Goal: Information Seeking & Learning: Understand process/instructions

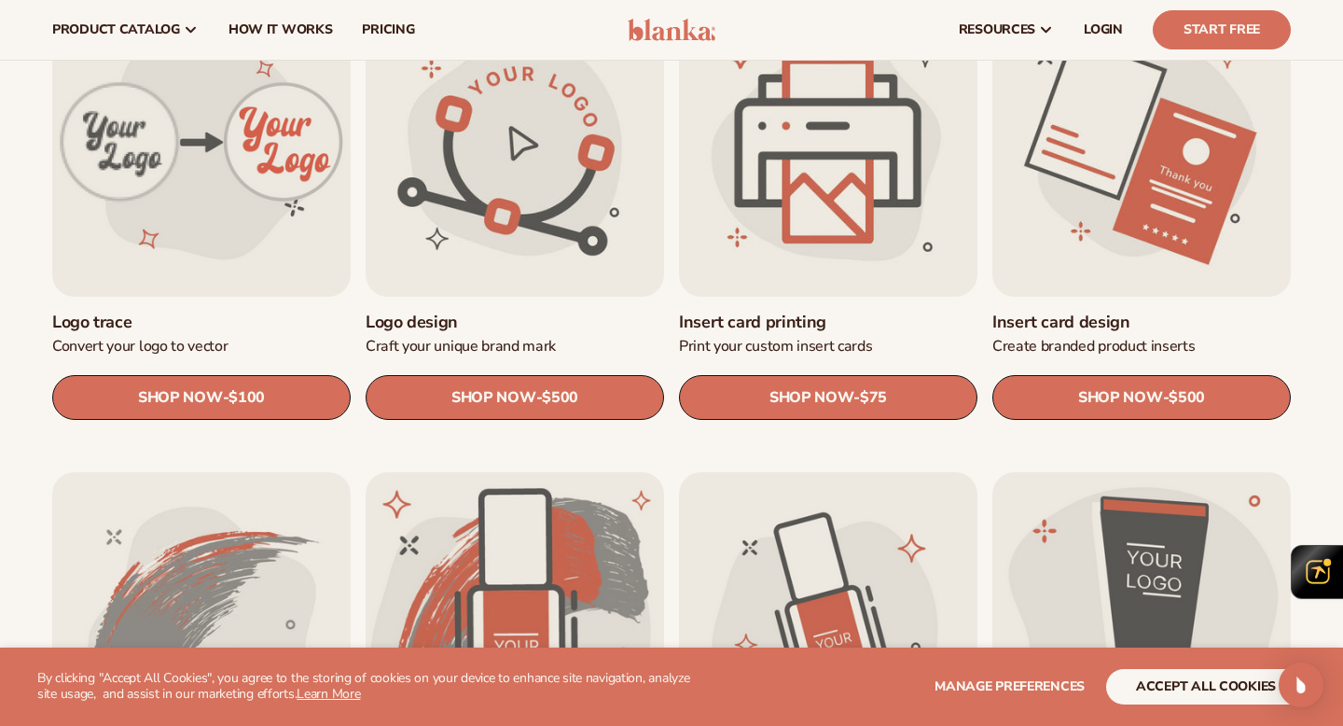
scroll to position [666, 0]
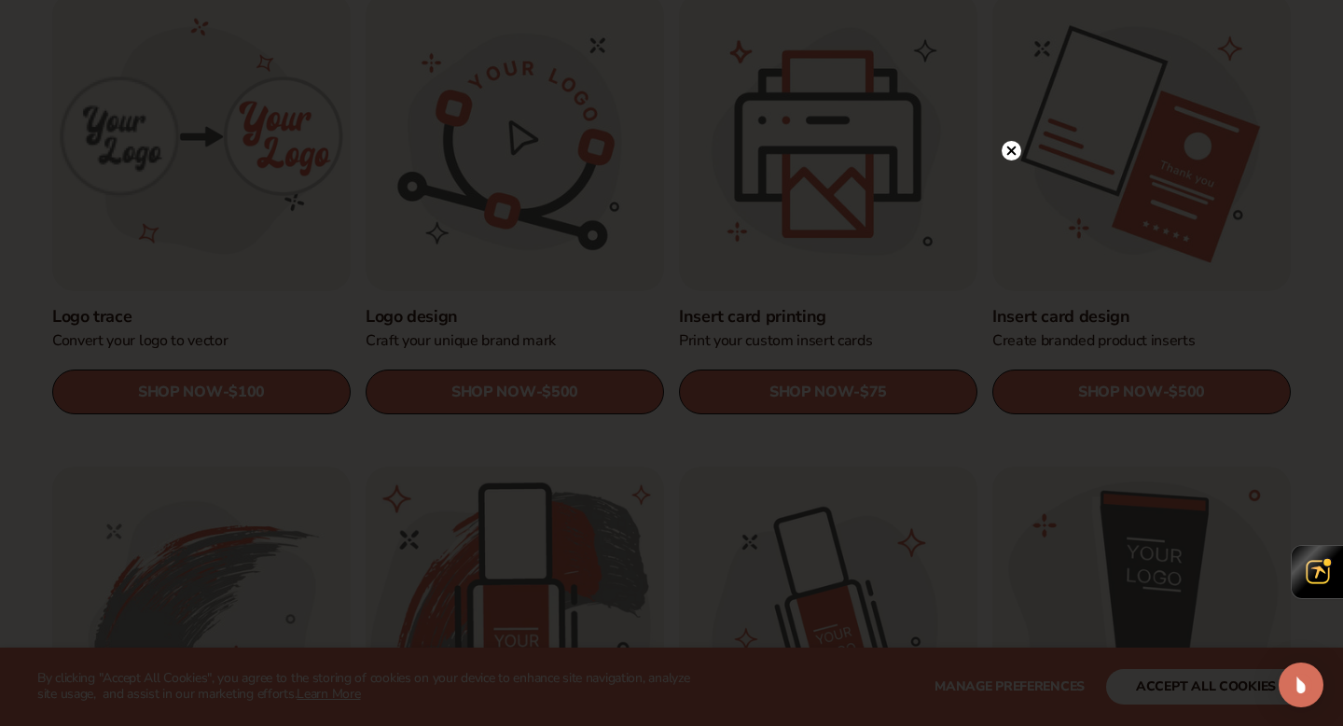
click at [1010, 148] on circle at bounding box center [1012, 151] width 20 height 20
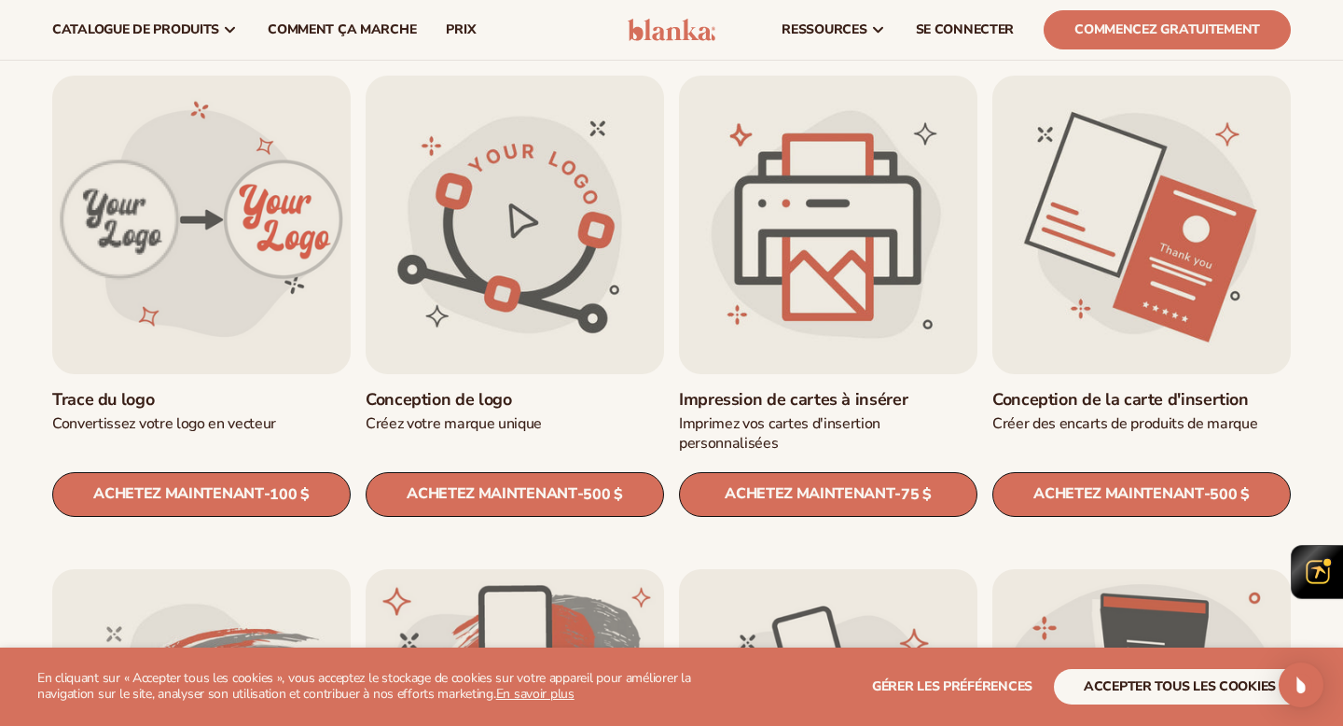
scroll to position [636, 0]
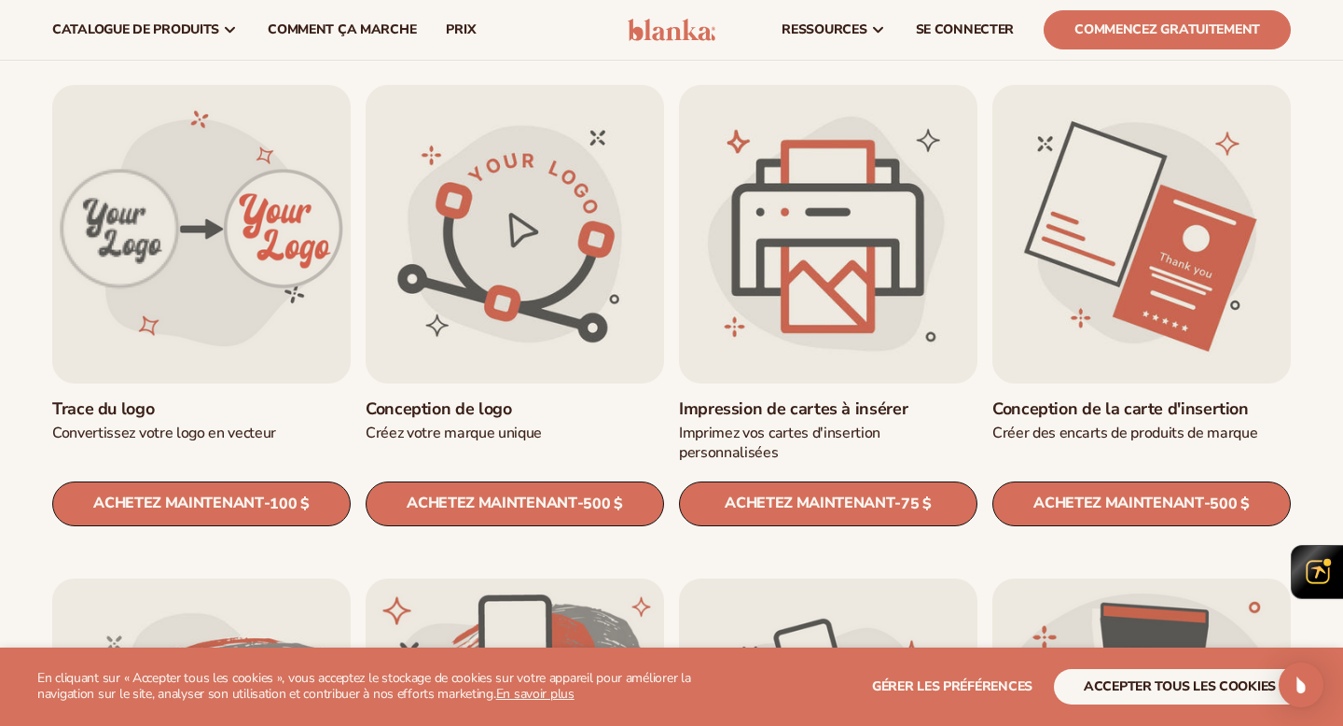
click at [809, 398] on link "Impression de cartes à insérer" at bounding box center [828, 408] width 298 height 21
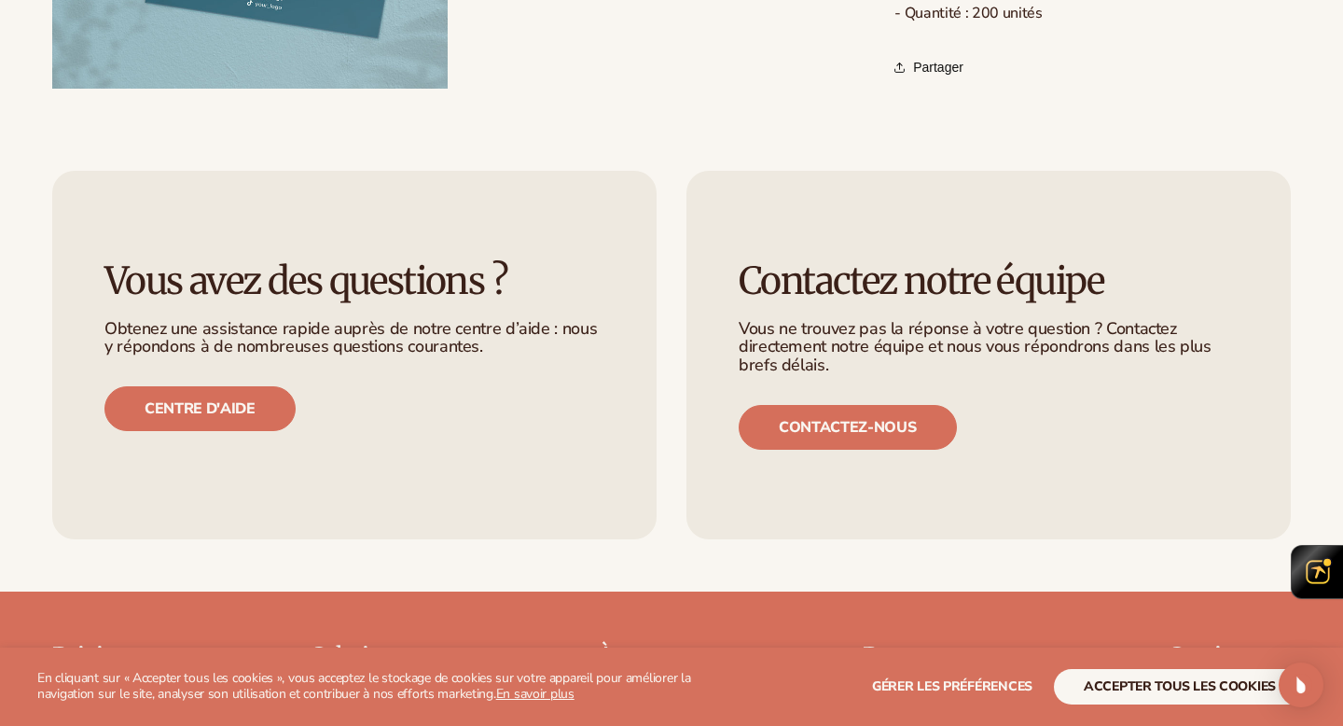
scroll to position [1046, 0]
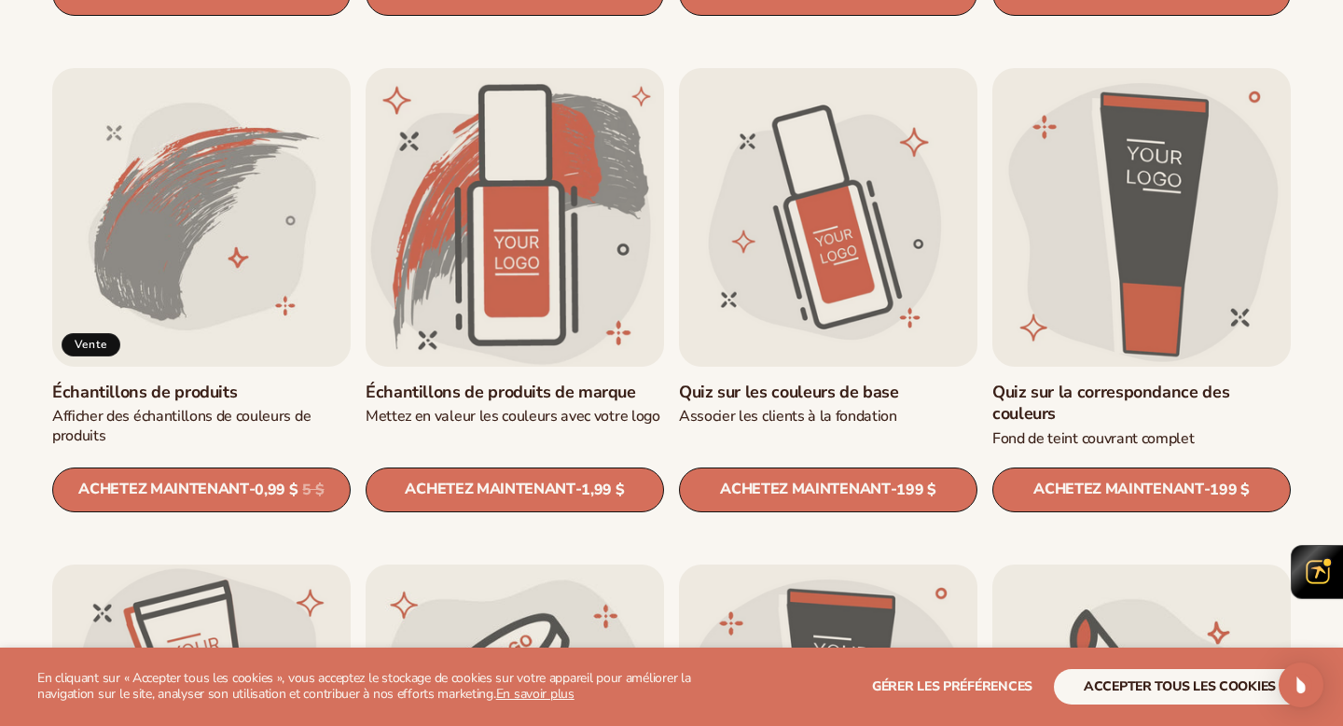
scroll to position [1177, 0]
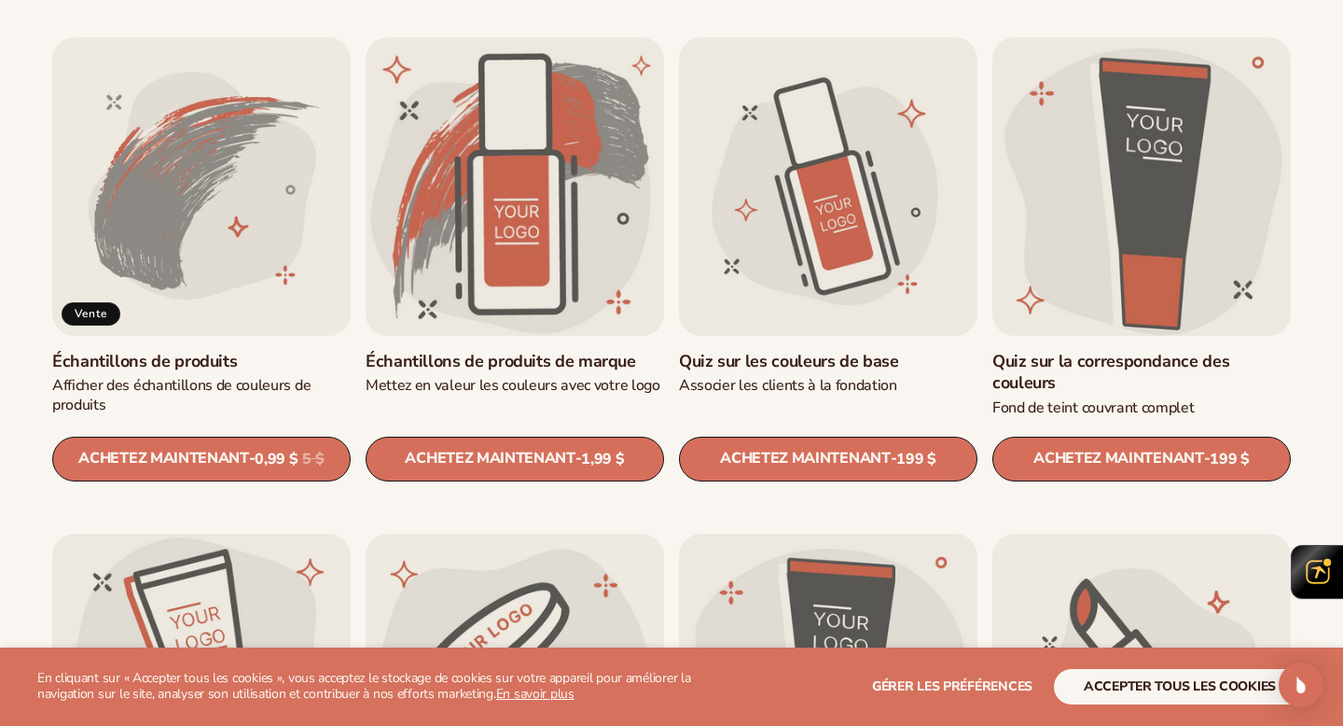
click at [1196, 351] on link "Quiz sur la correspondance des couleurs" at bounding box center [1141, 373] width 298 height 44
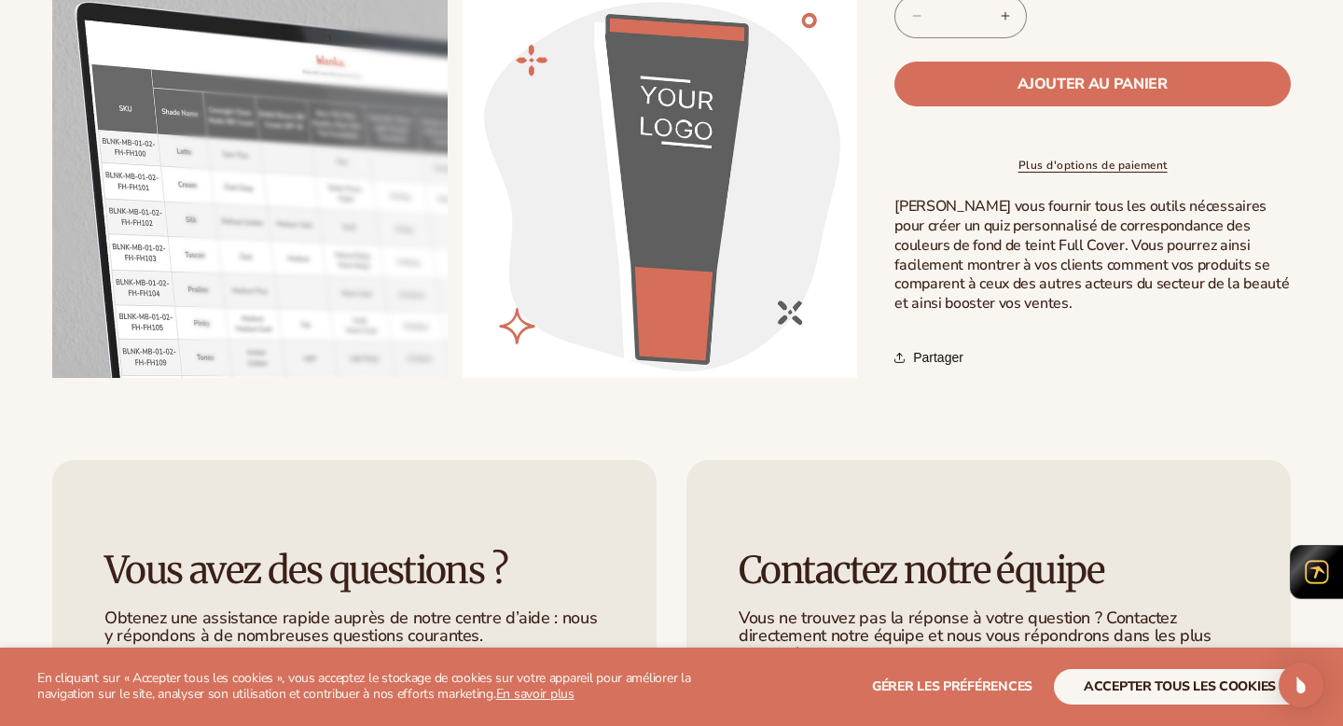
scroll to position [743, 0]
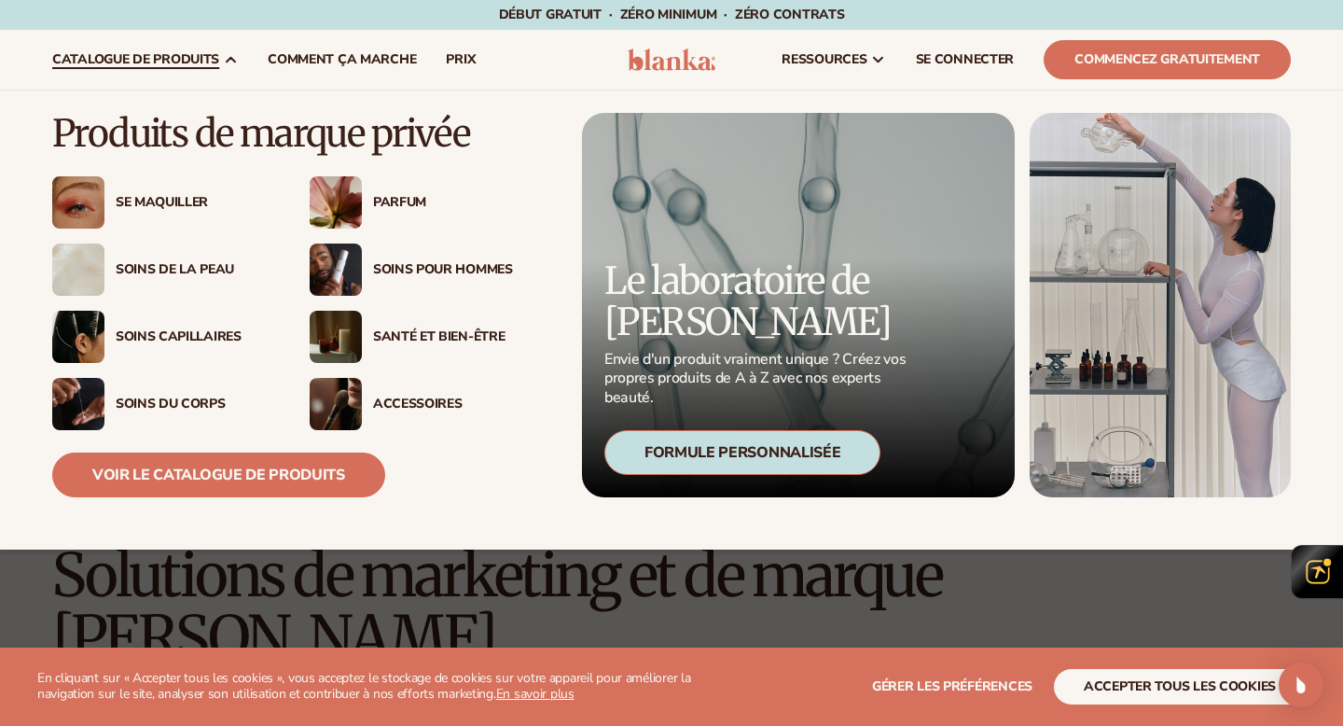
click at [408, 266] on font "Soins pour hommes" at bounding box center [443, 269] width 140 height 18
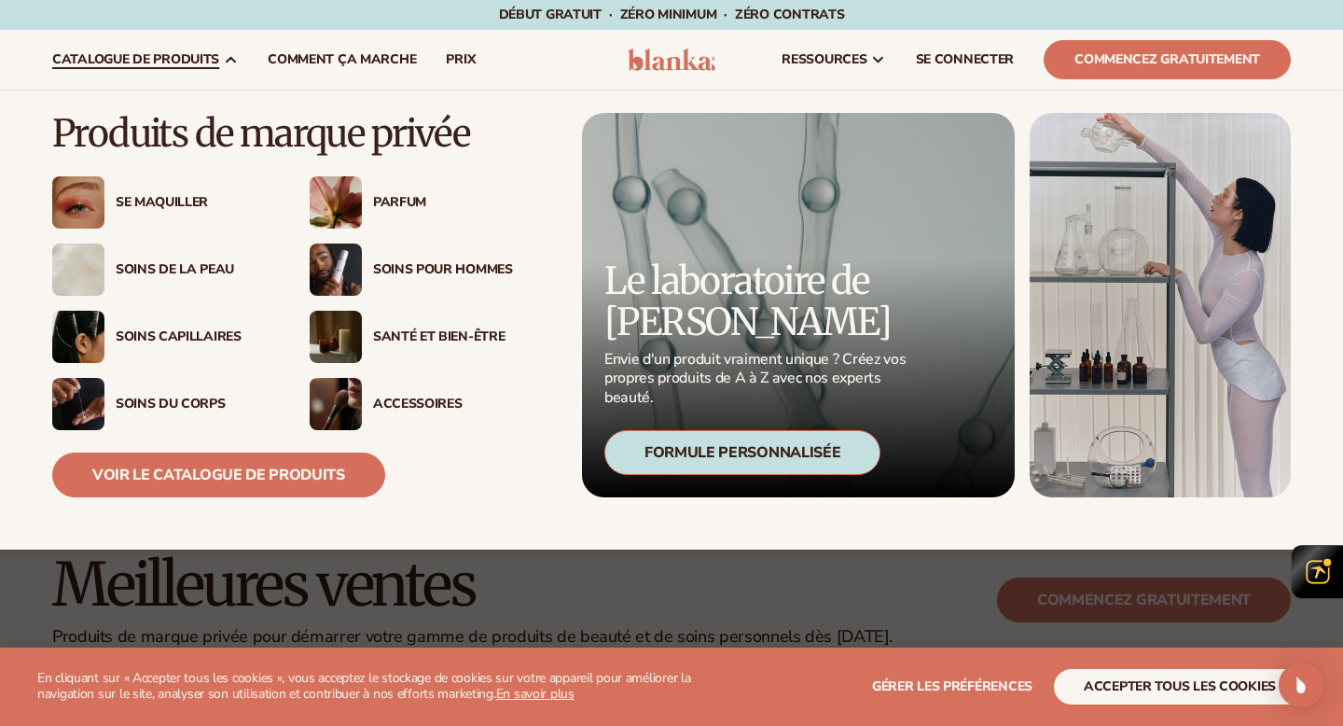
click at [416, 266] on font "Soins pour hommes" at bounding box center [443, 269] width 140 height 18
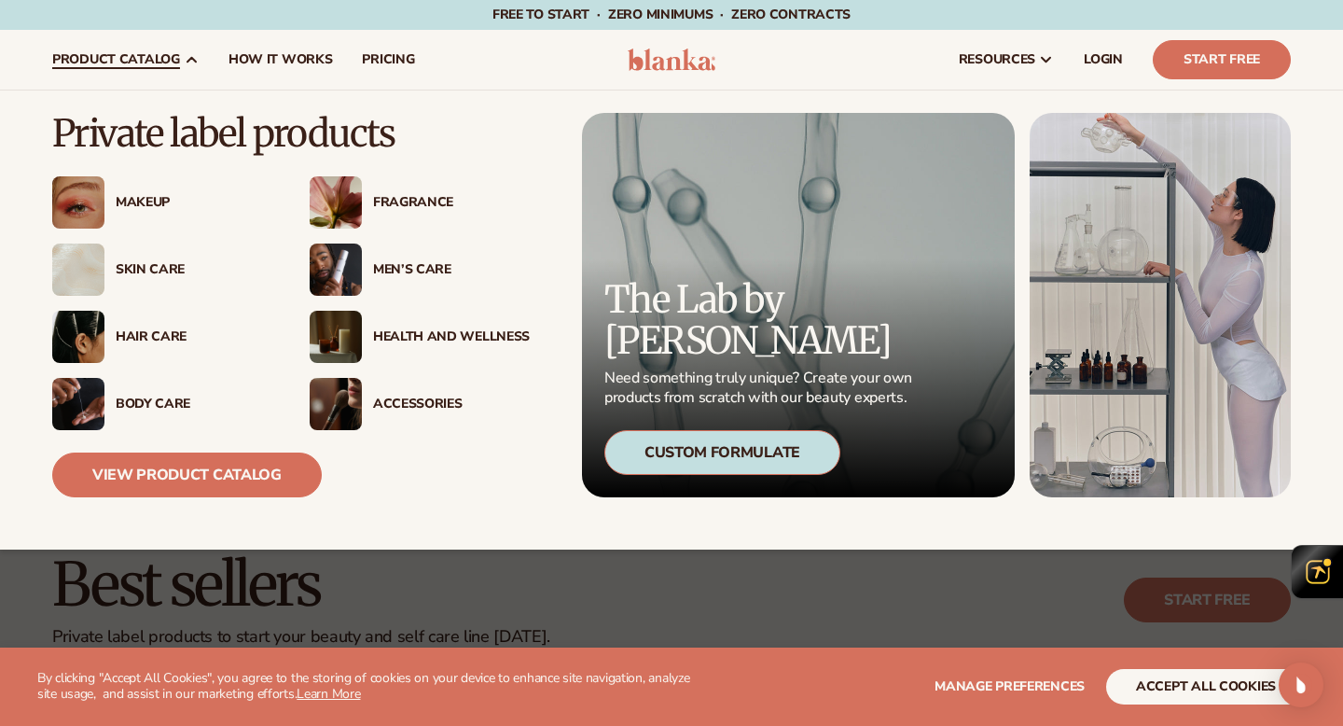
click at [411, 268] on div "Men’s Care" at bounding box center [451, 270] width 157 height 16
click at [178, 477] on link "View Product Catalog" at bounding box center [187, 474] width 270 height 45
click at [118, 46] on link "product catalog" at bounding box center [125, 60] width 176 height 60
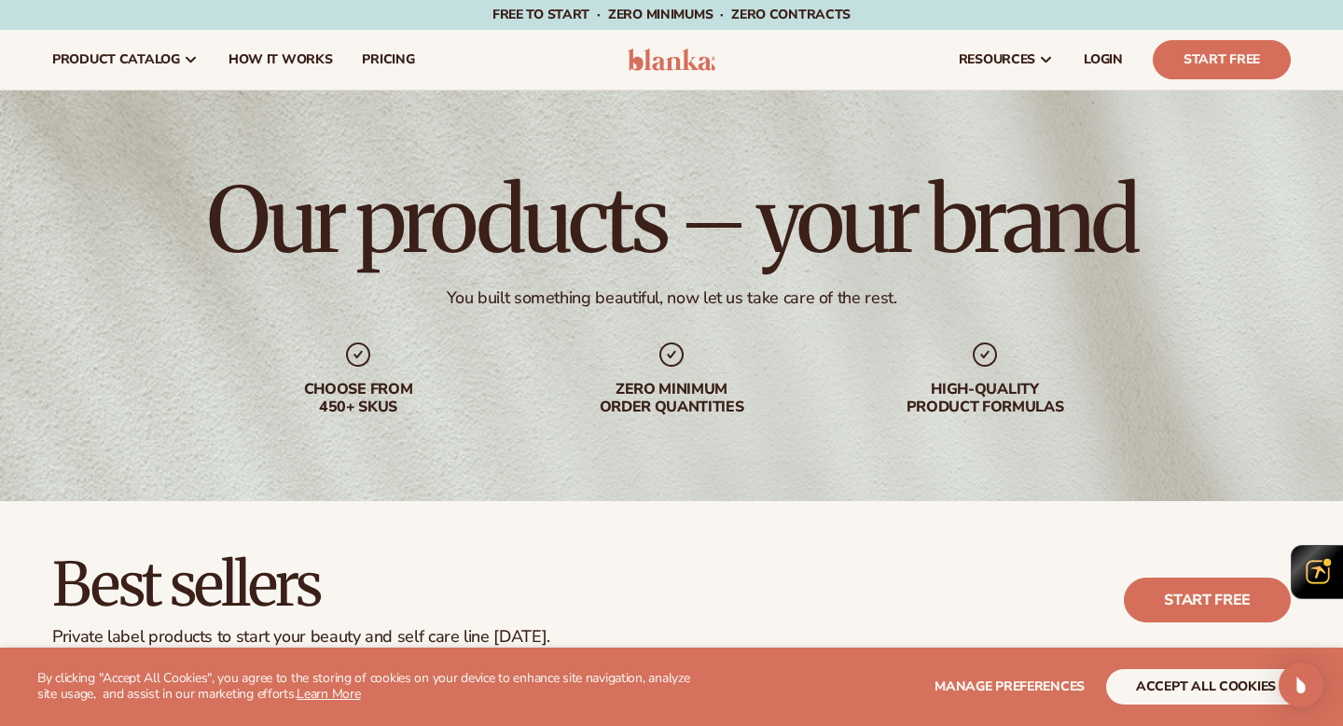
click at [639, 56] on img at bounding box center [672, 59] width 89 height 22
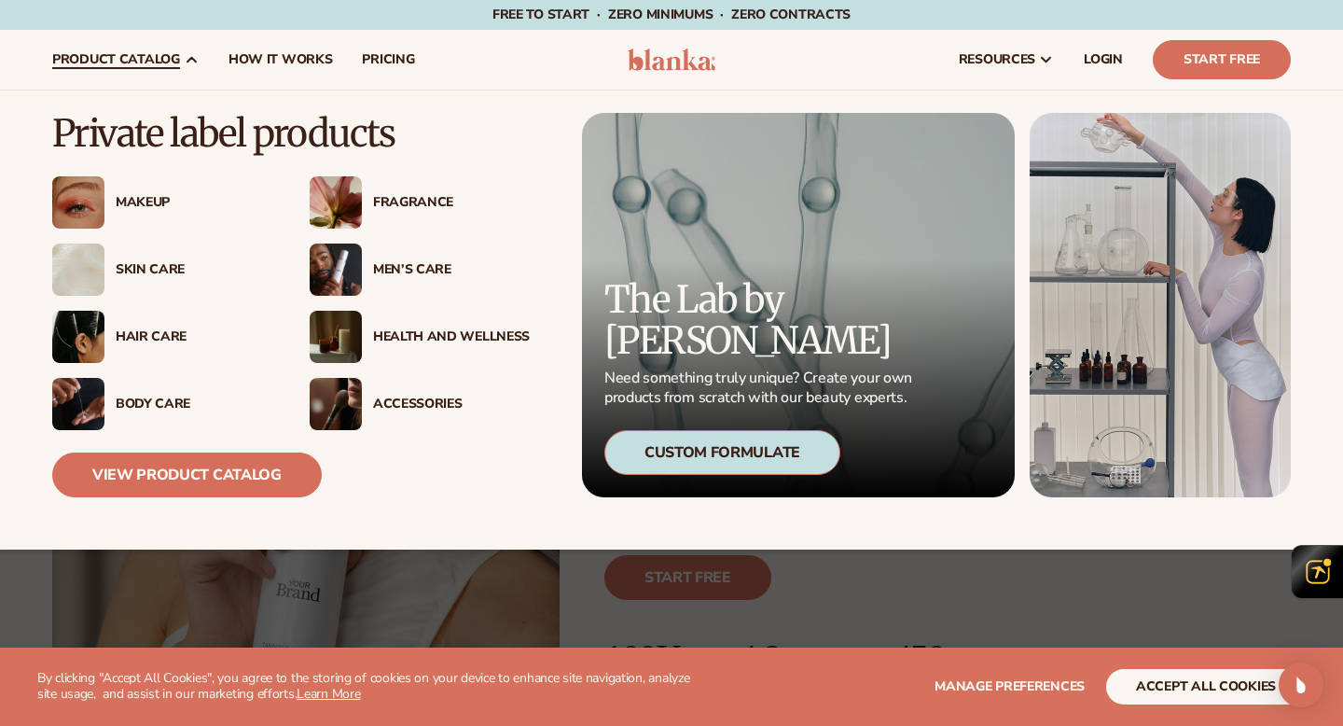
click at [391, 270] on div "Men’s Care" at bounding box center [451, 270] width 157 height 16
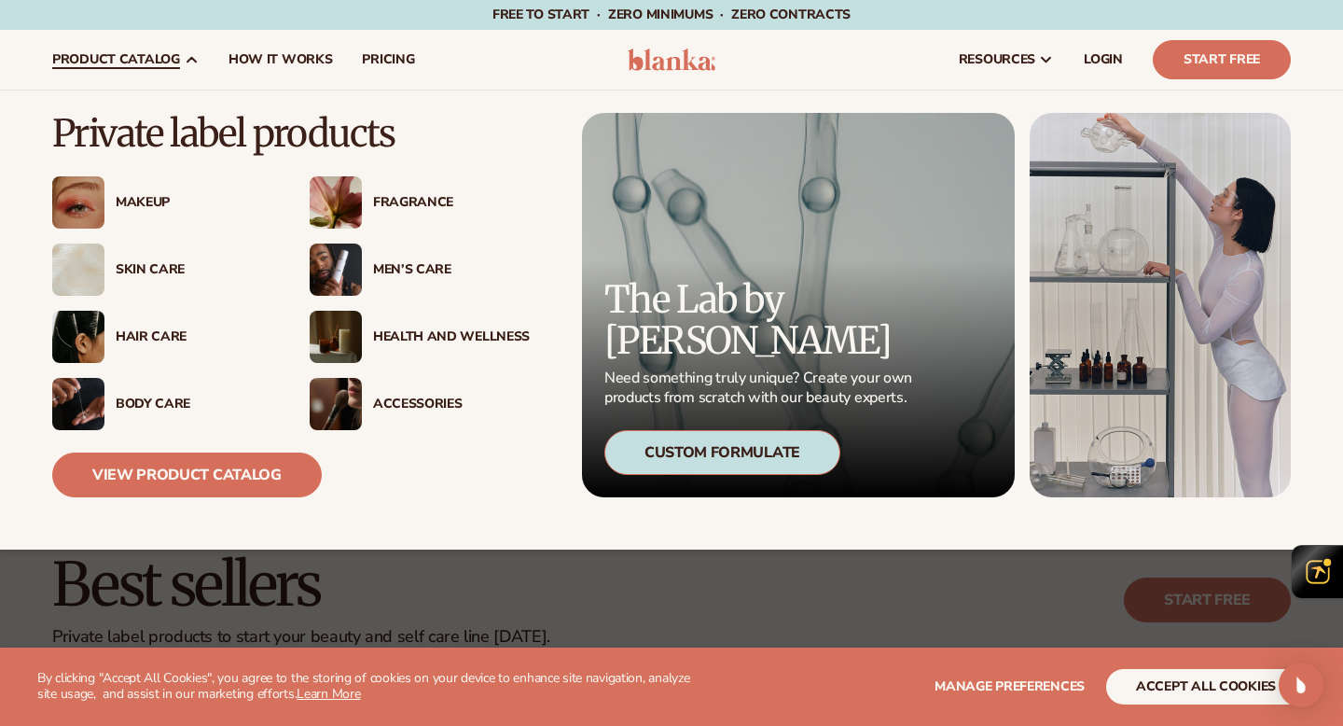
click at [100, 399] on img at bounding box center [78, 404] width 52 height 52
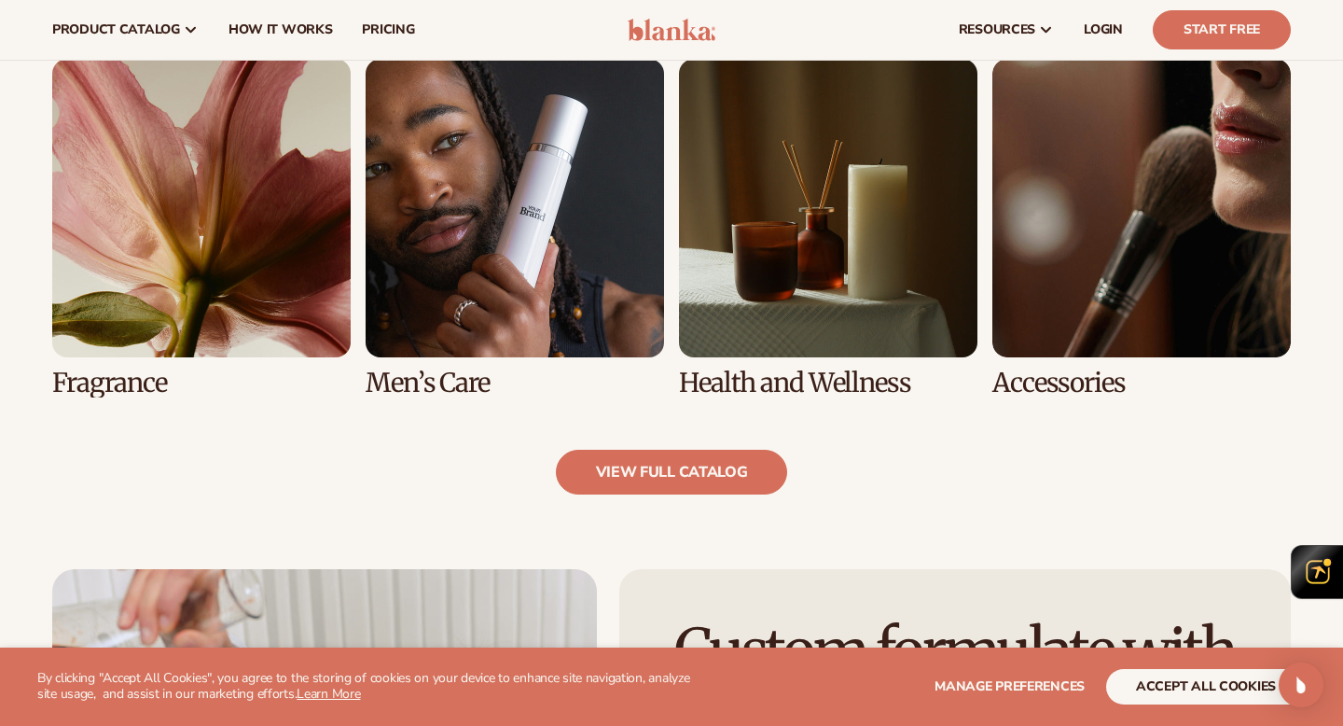
scroll to position [1709, 0]
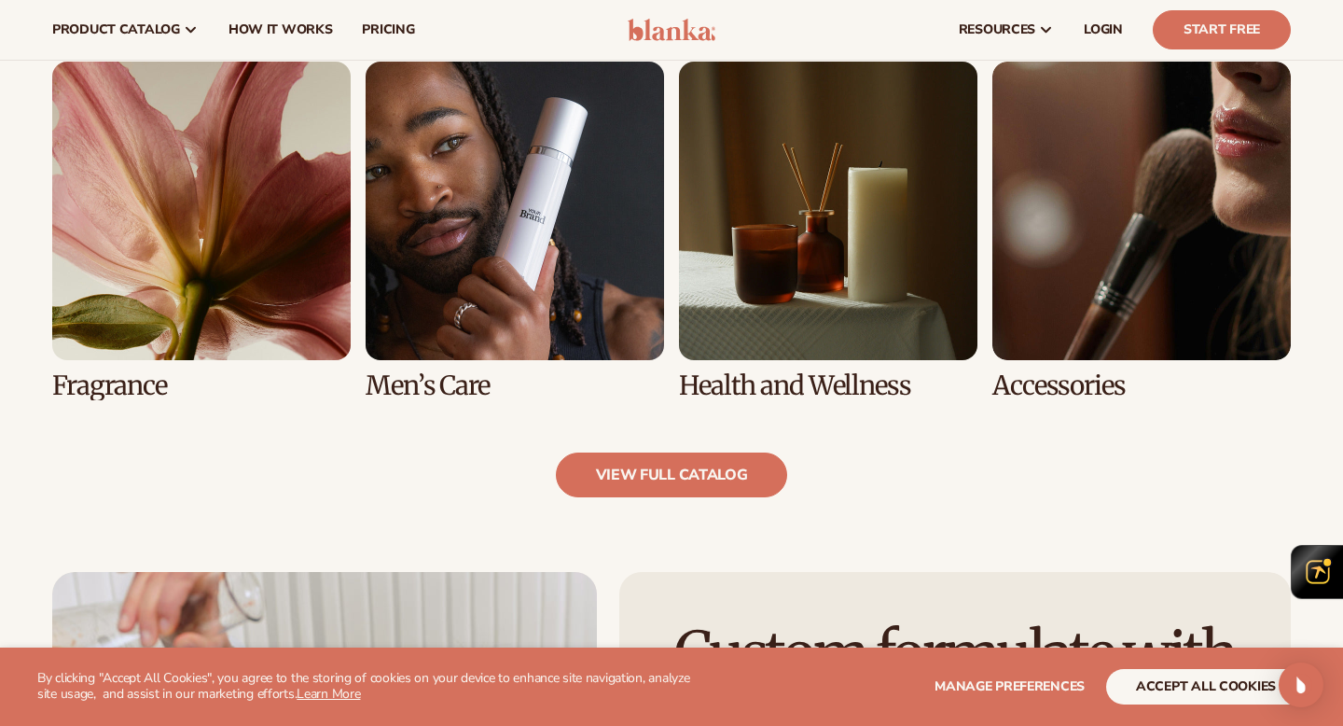
click at [534, 245] on link "6 / 8" at bounding box center [515, 231] width 298 height 339
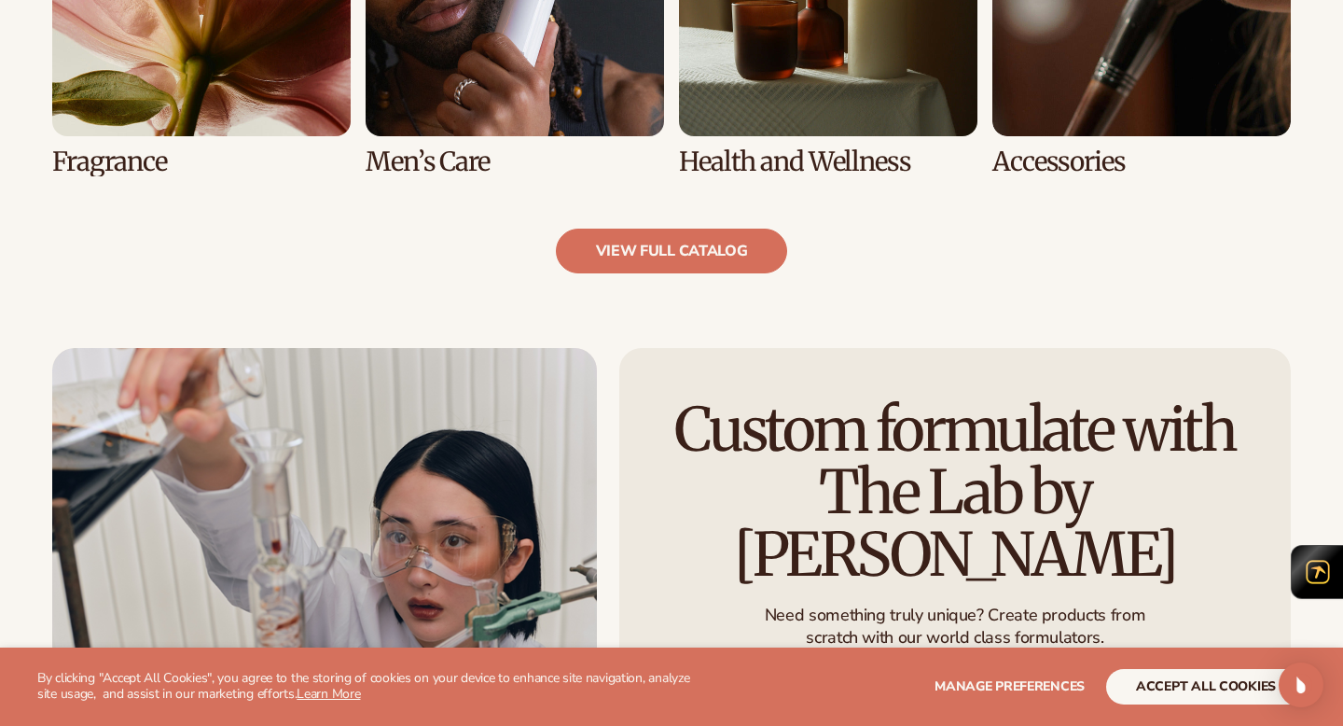
scroll to position [1970, 0]
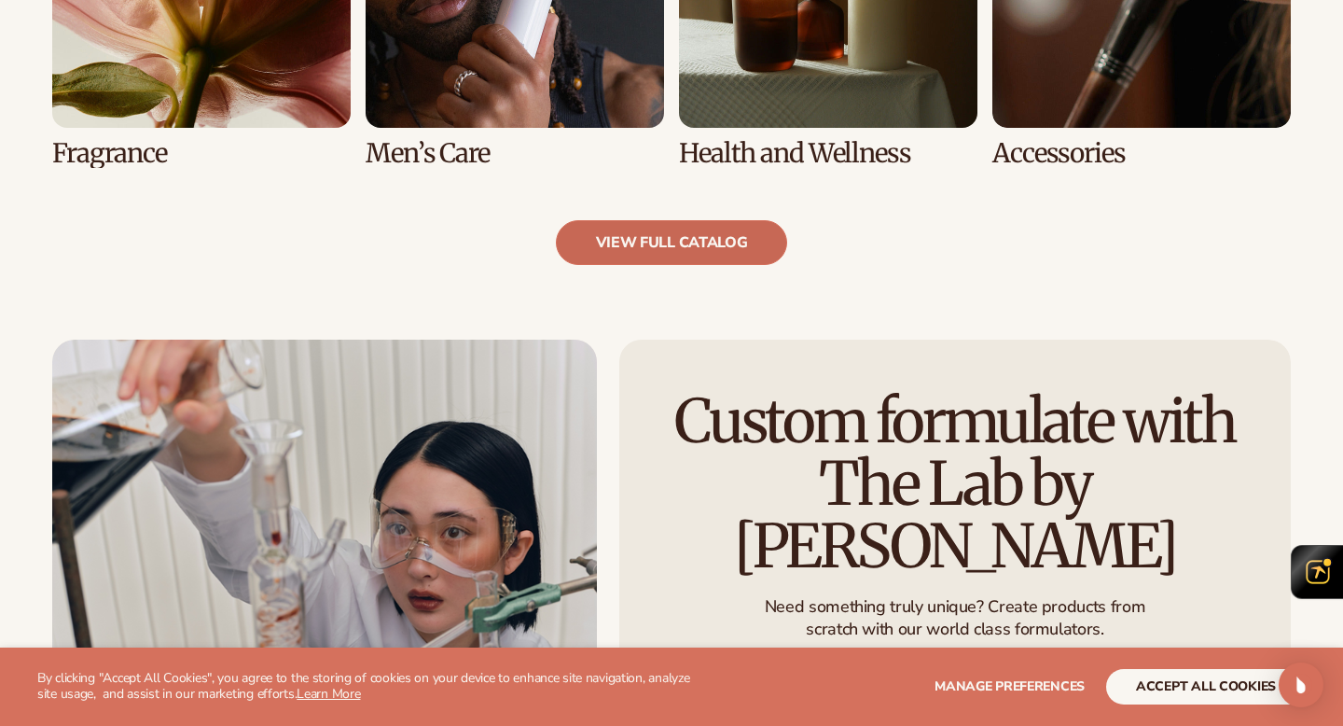
click at [613, 249] on link "view full catalog" at bounding box center [672, 242] width 232 height 45
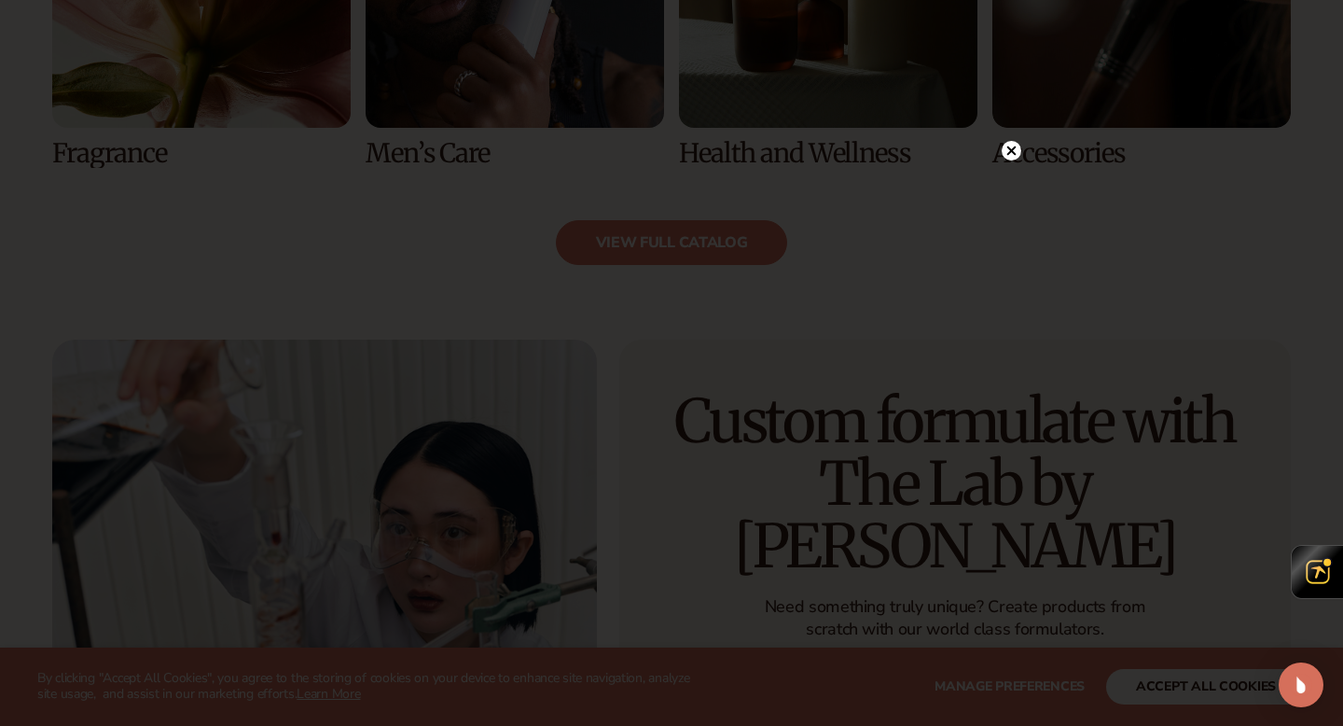
click at [1011, 154] on circle at bounding box center [1012, 151] width 20 height 20
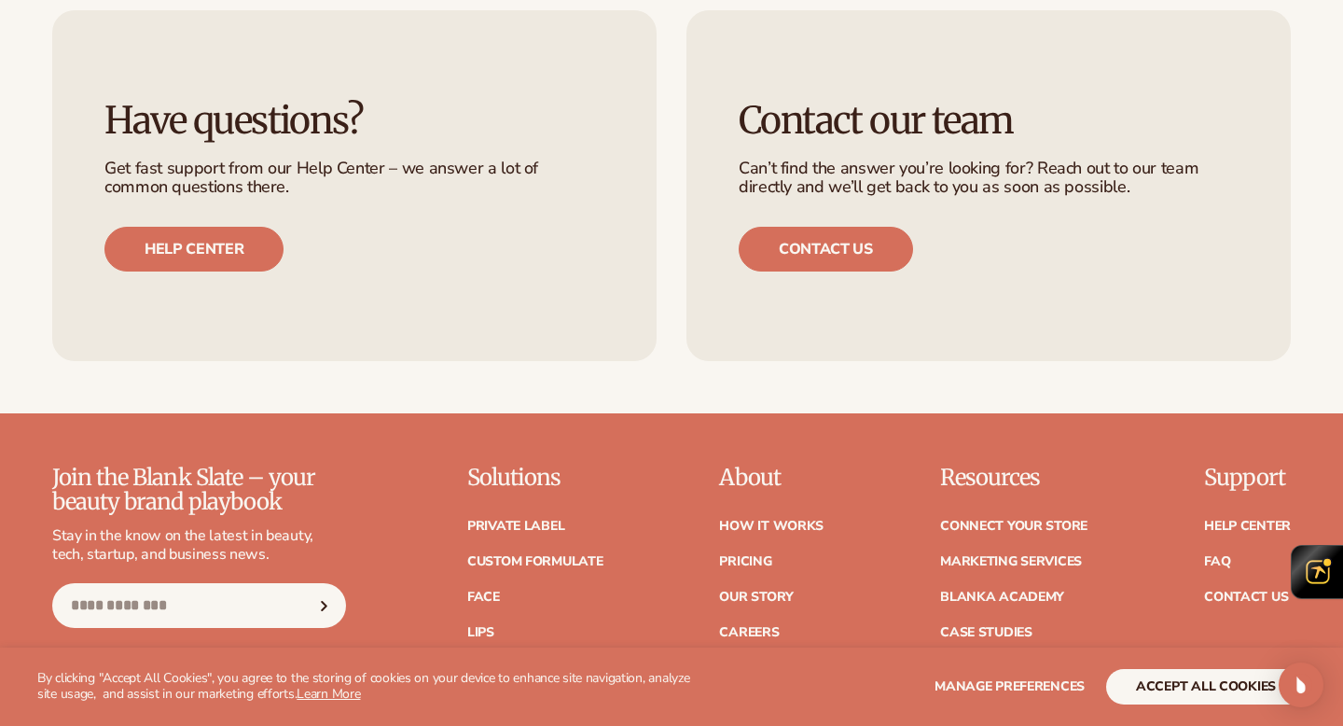
scroll to position [2940, 0]
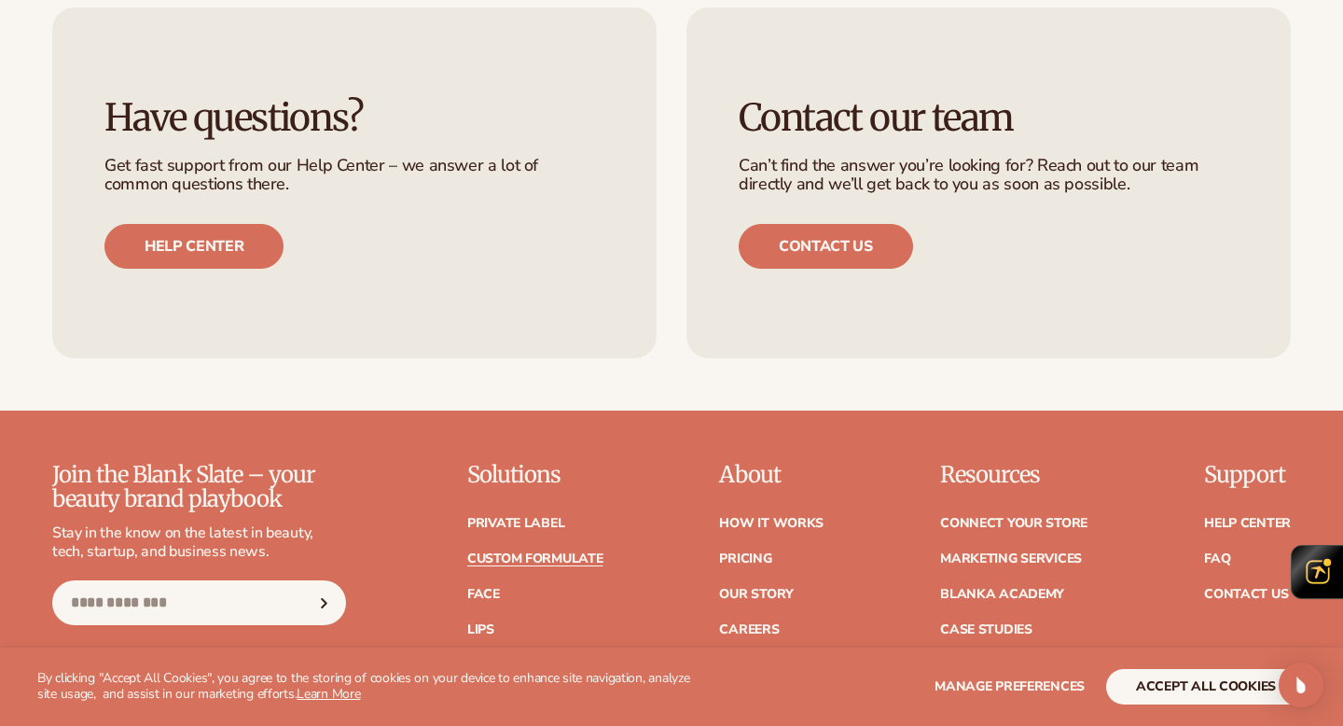
click at [572, 560] on link "Custom formulate" at bounding box center [535, 558] width 136 height 13
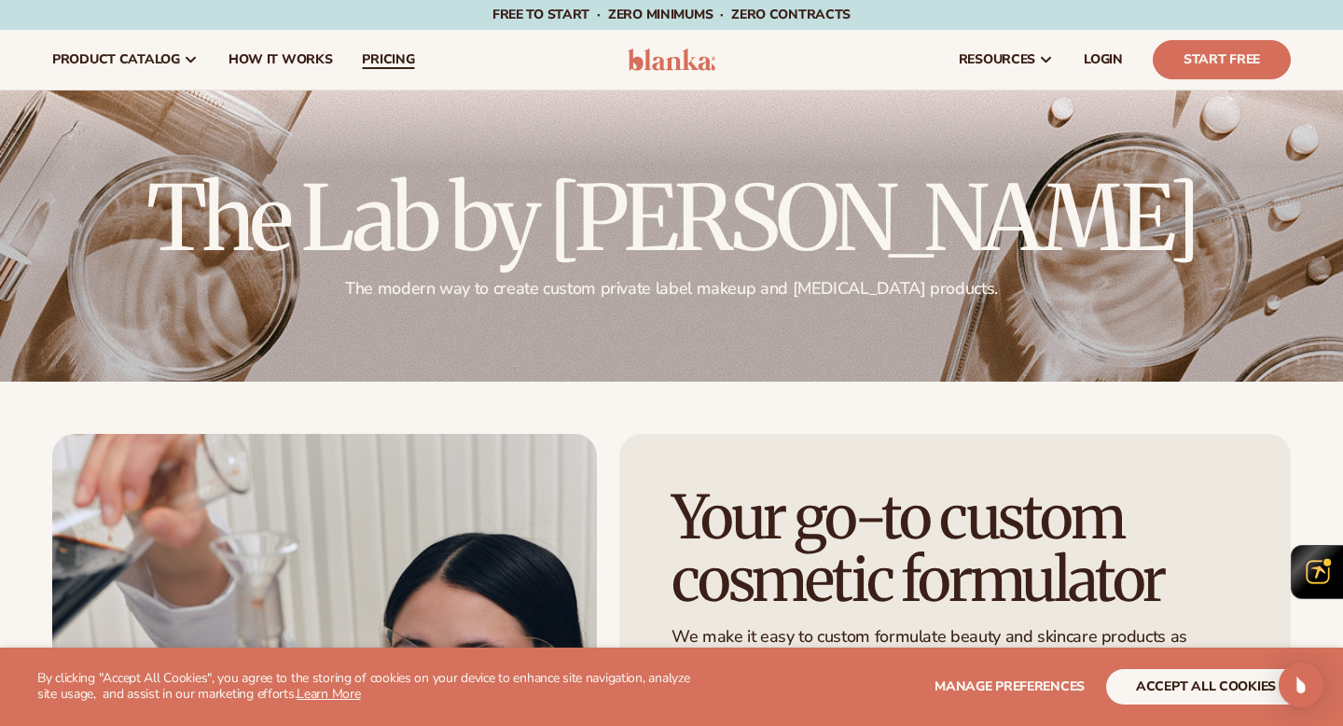
click at [381, 58] on span "pricing" at bounding box center [388, 59] width 52 height 15
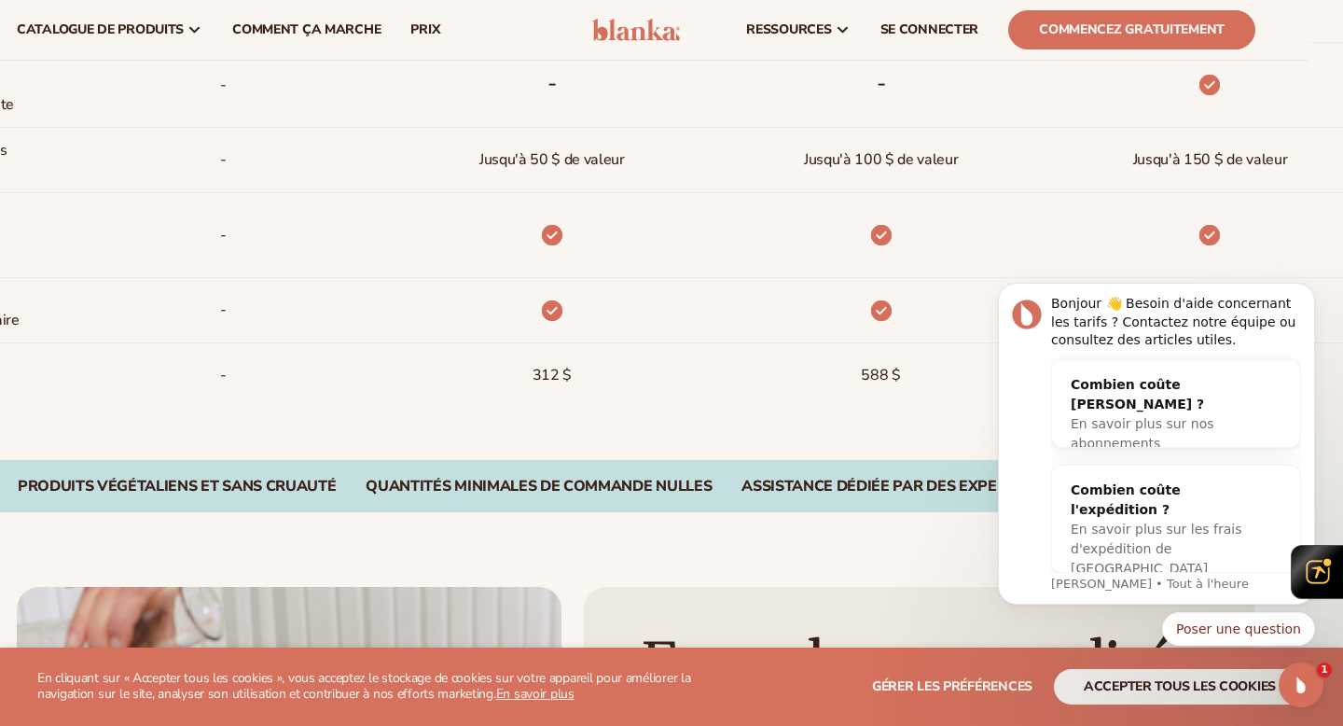
scroll to position [1232, 0]
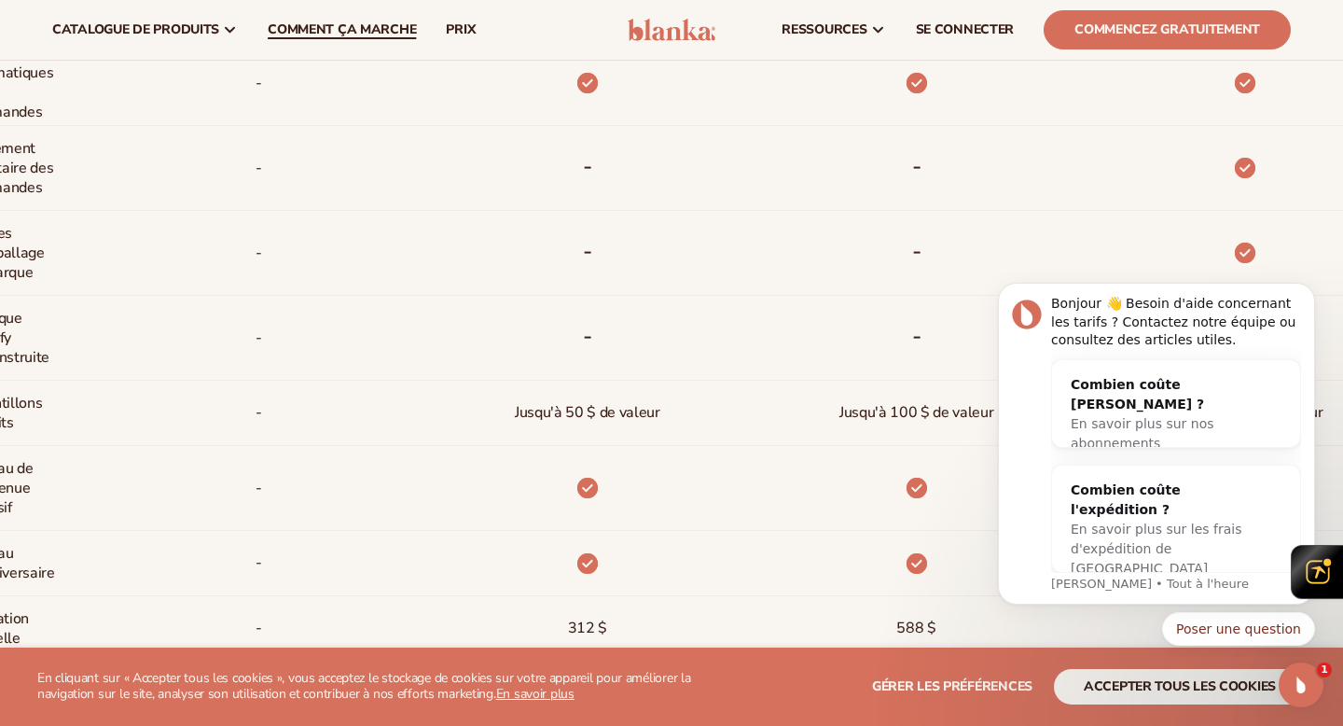
click at [376, 34] on font "Comment ça marche" at bounding box center [342, 30] width 148 height 18
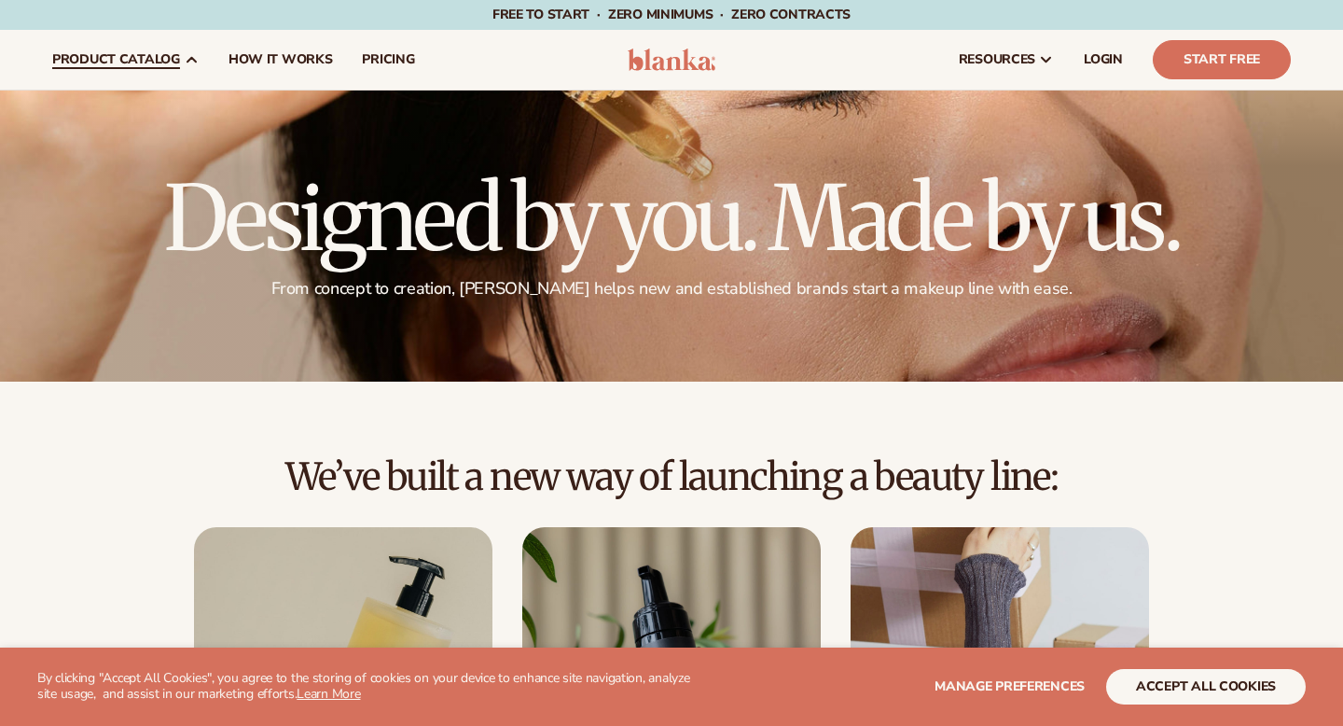
click at [138, 69] on link "product catalog" at bounding box center [125, 60] width 176 height 60
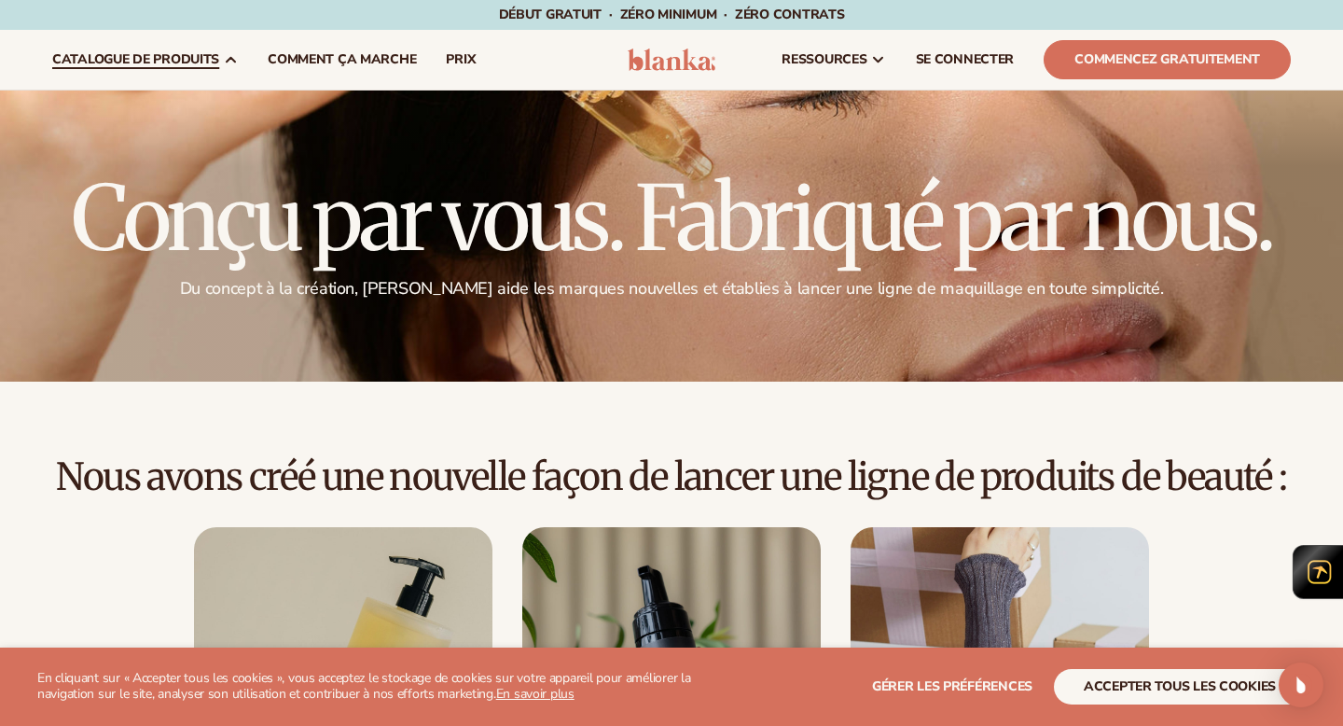
click at [138, 69] on link "catalogue de produits" at bounding box center [144, 60] width 215 height 60
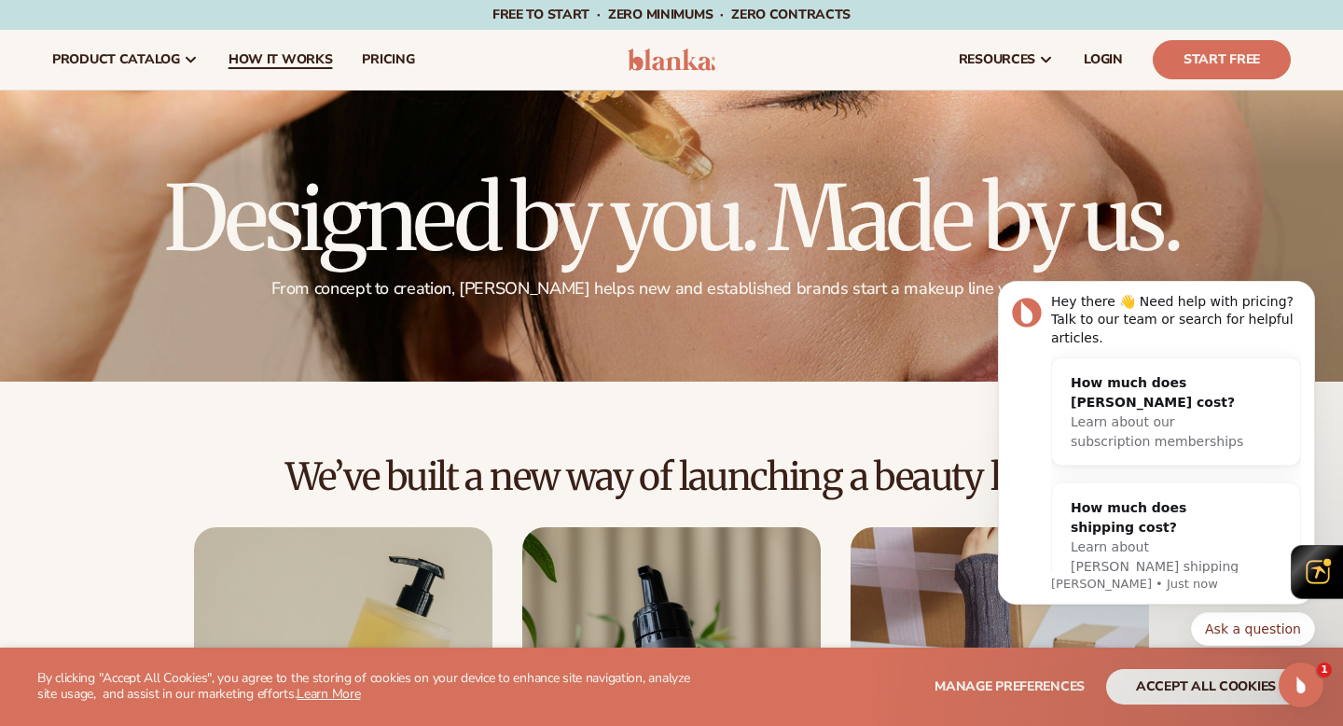
click at [228, 84] on link "How It Works" at bounding box center [281, 60] width 134 height 60
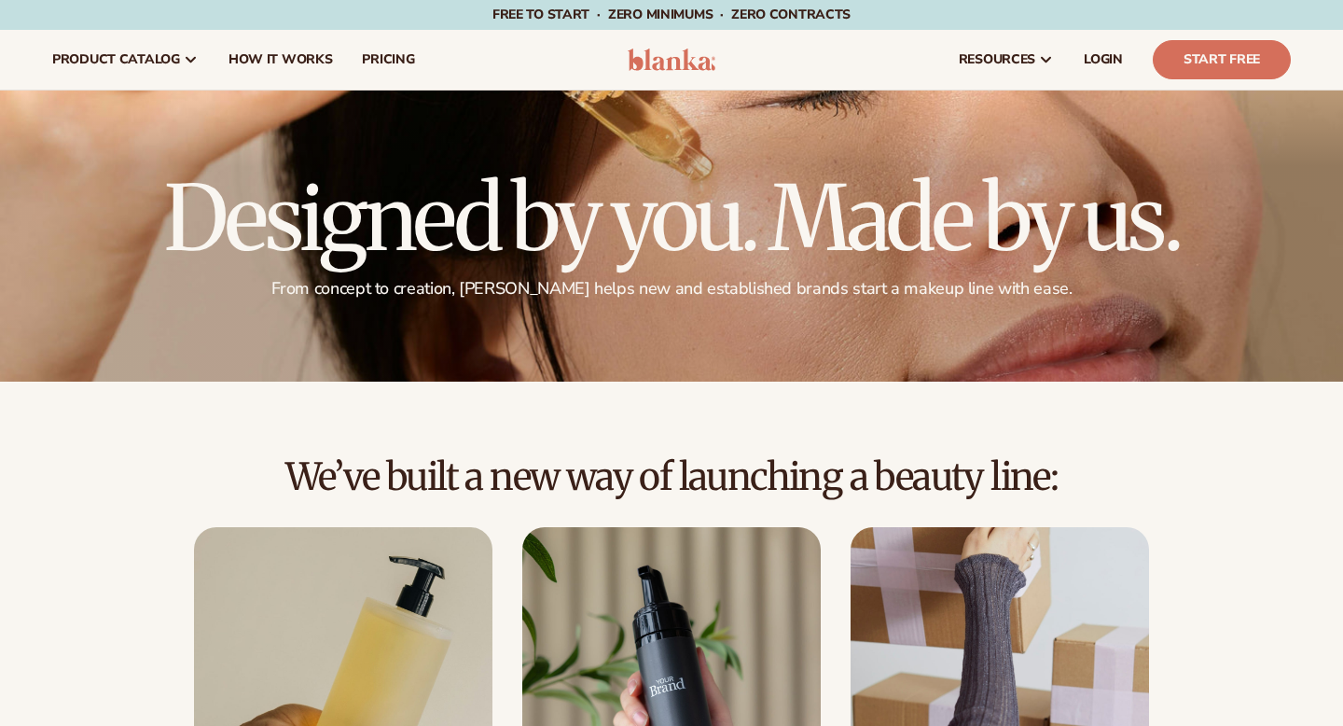
click at [163, 67] on span "product catalog" at bounding box center [116, 59] width 128 height 15
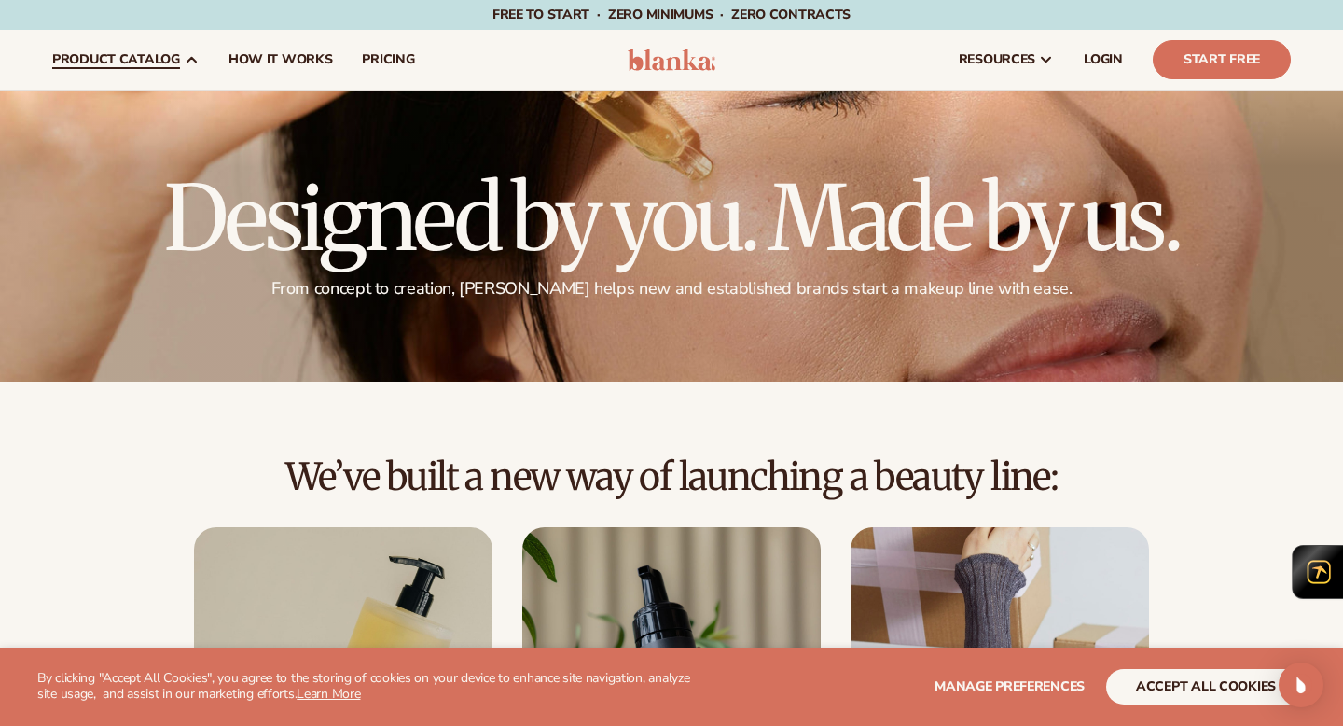
click at [158, 62] on span "product catalog" at bounding box center [116, 59] width 128 height 15
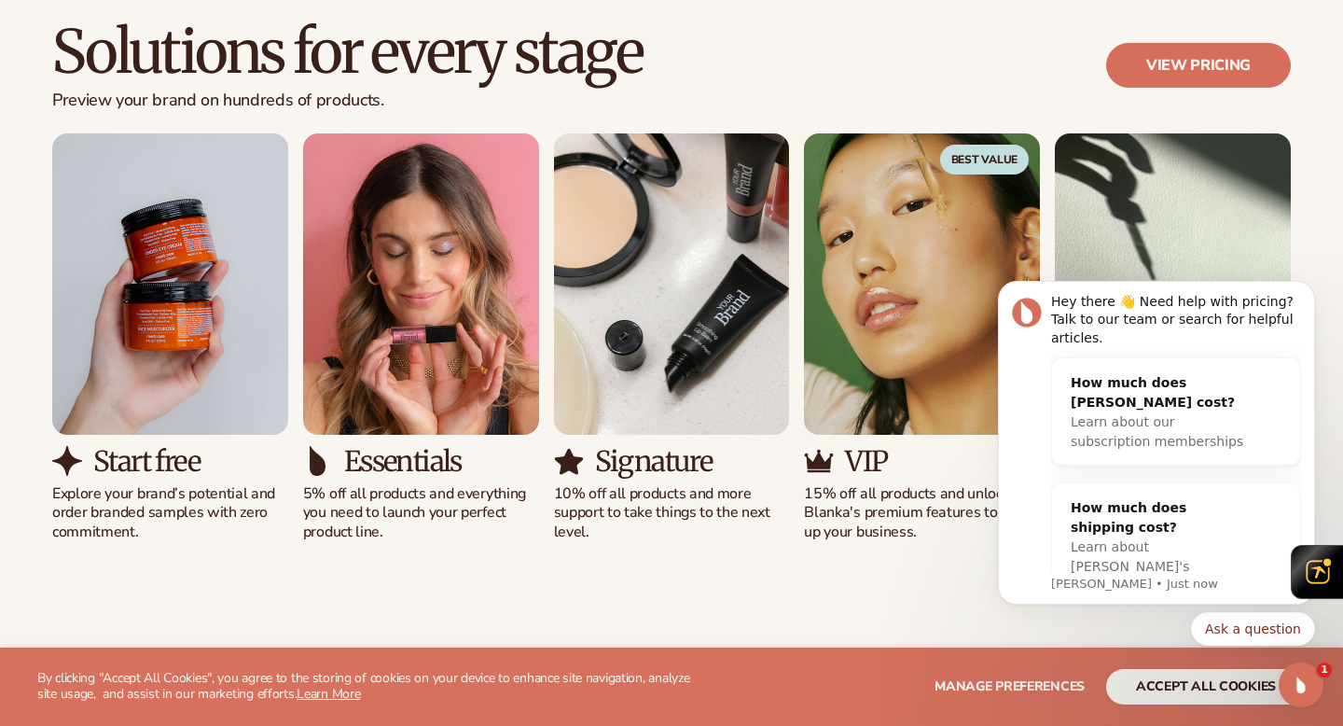
scroll to position [1292, 0]
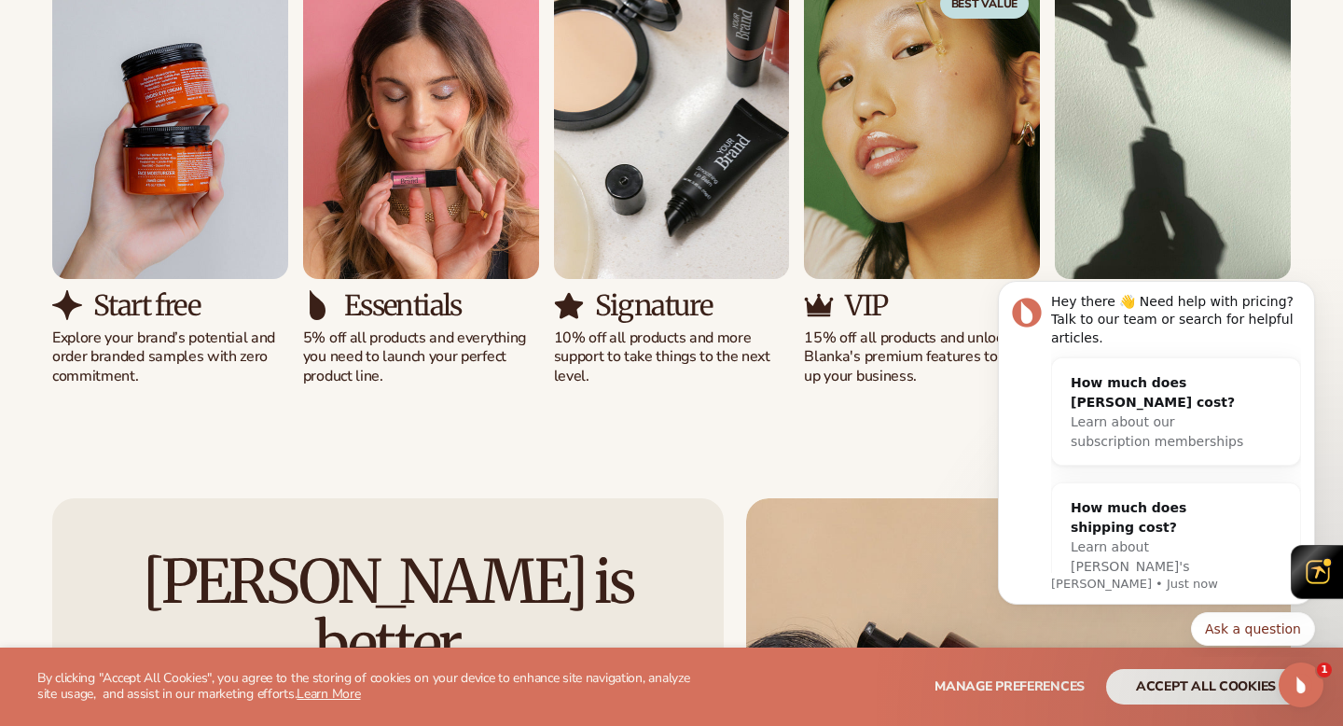
click at [153, 197] on img "1 / 5" at bounding box center [170, 128] width 236 height 301
click at [153, 196] on img "1 / 5" at bounding box center [170, 128] width 236 height 301
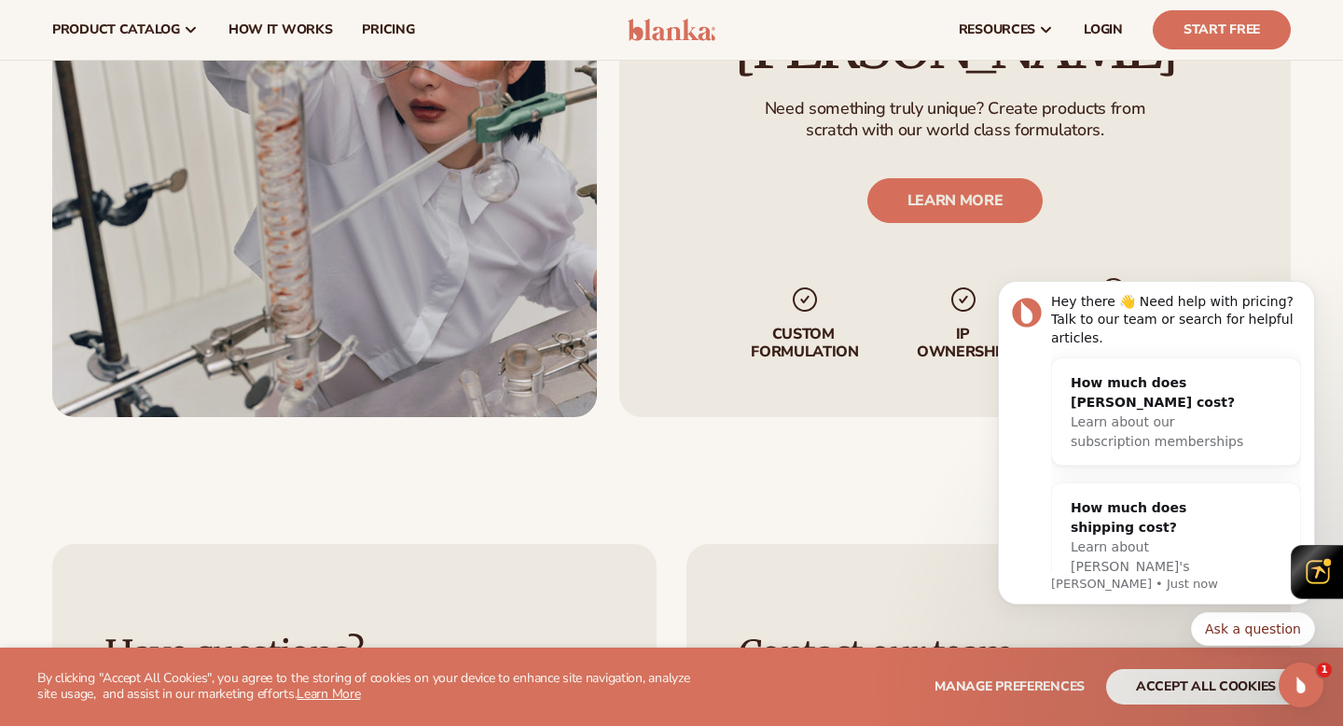
scroll to position [3254, 0]
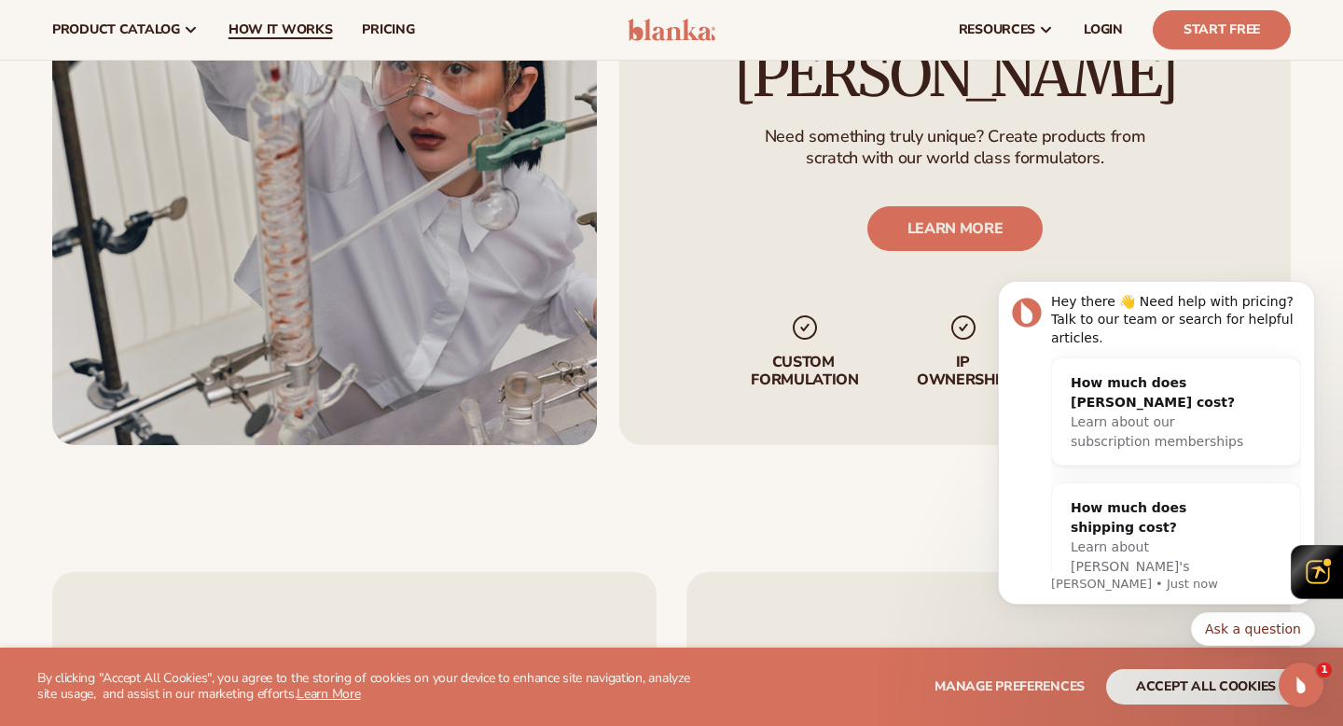
click at [294, 41] on link "How It Works" at bounding box center [281, 30] width 134 height 60
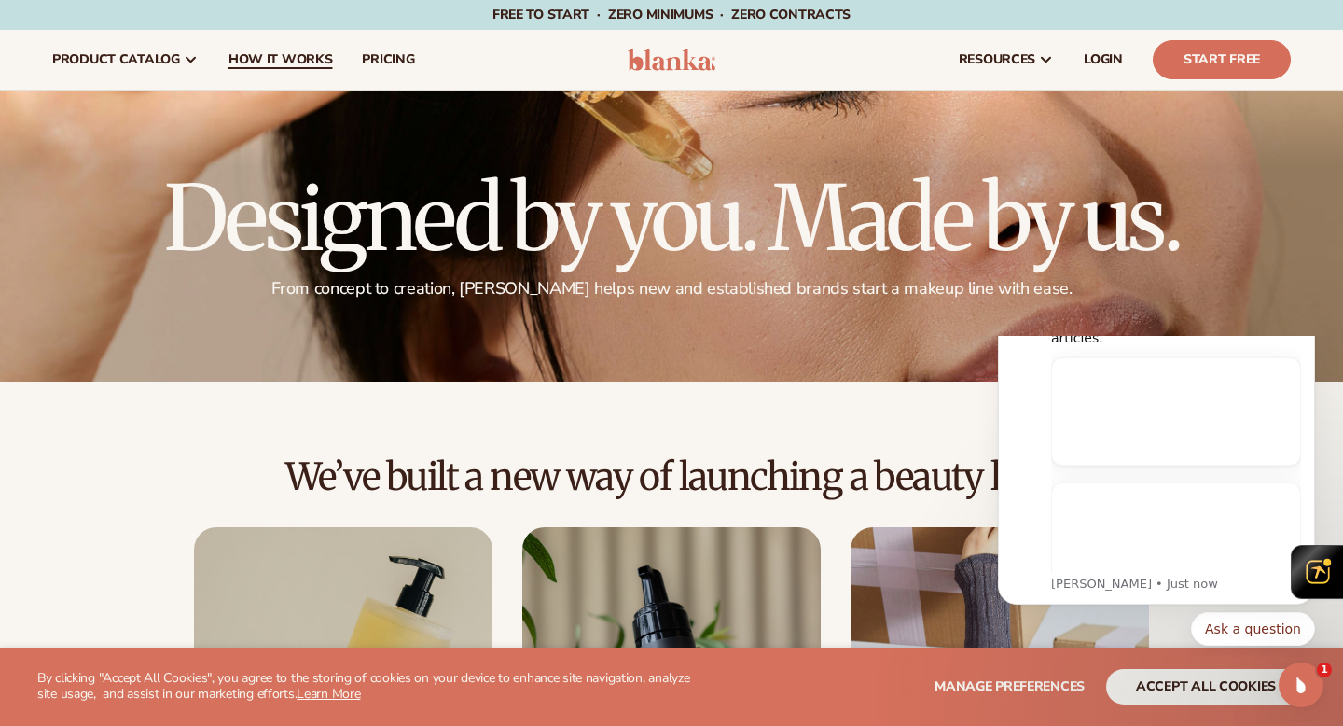
click at [219, 74] on link "How It Works" at bounding box center [281, 60] width 134 height 60
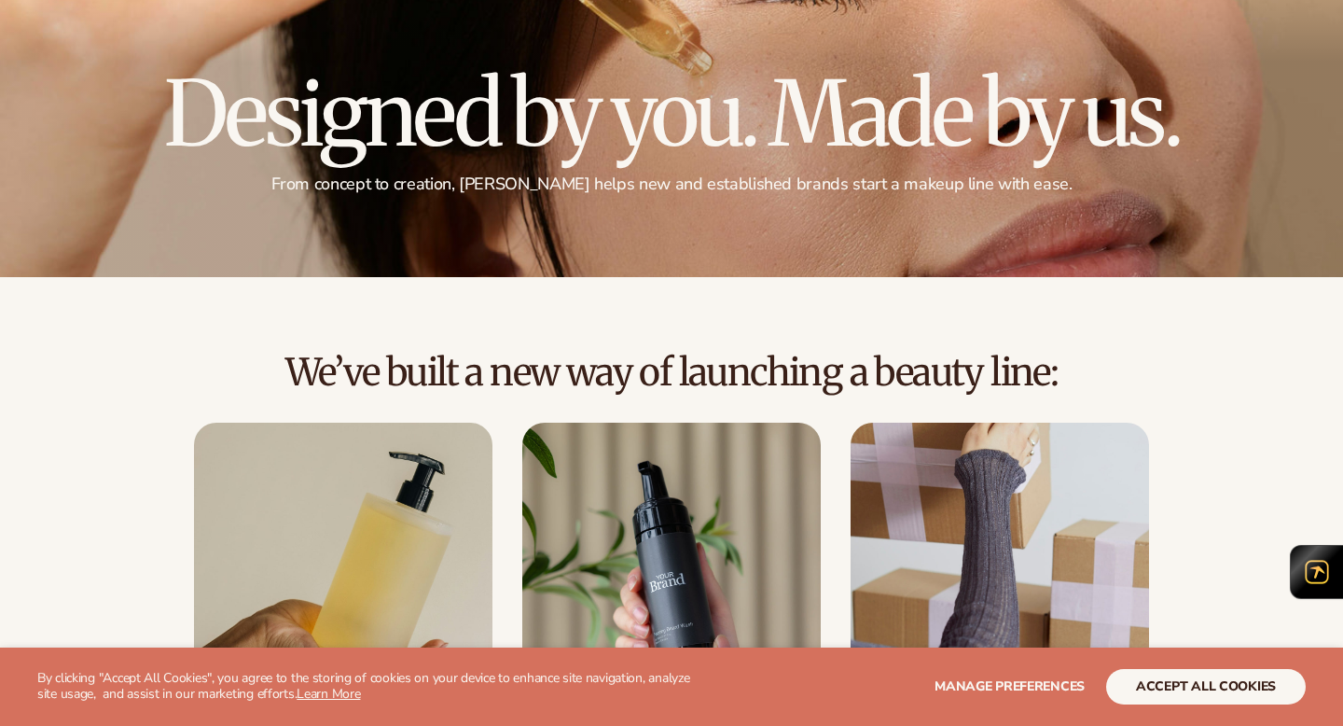
scroll to position [163, 0]
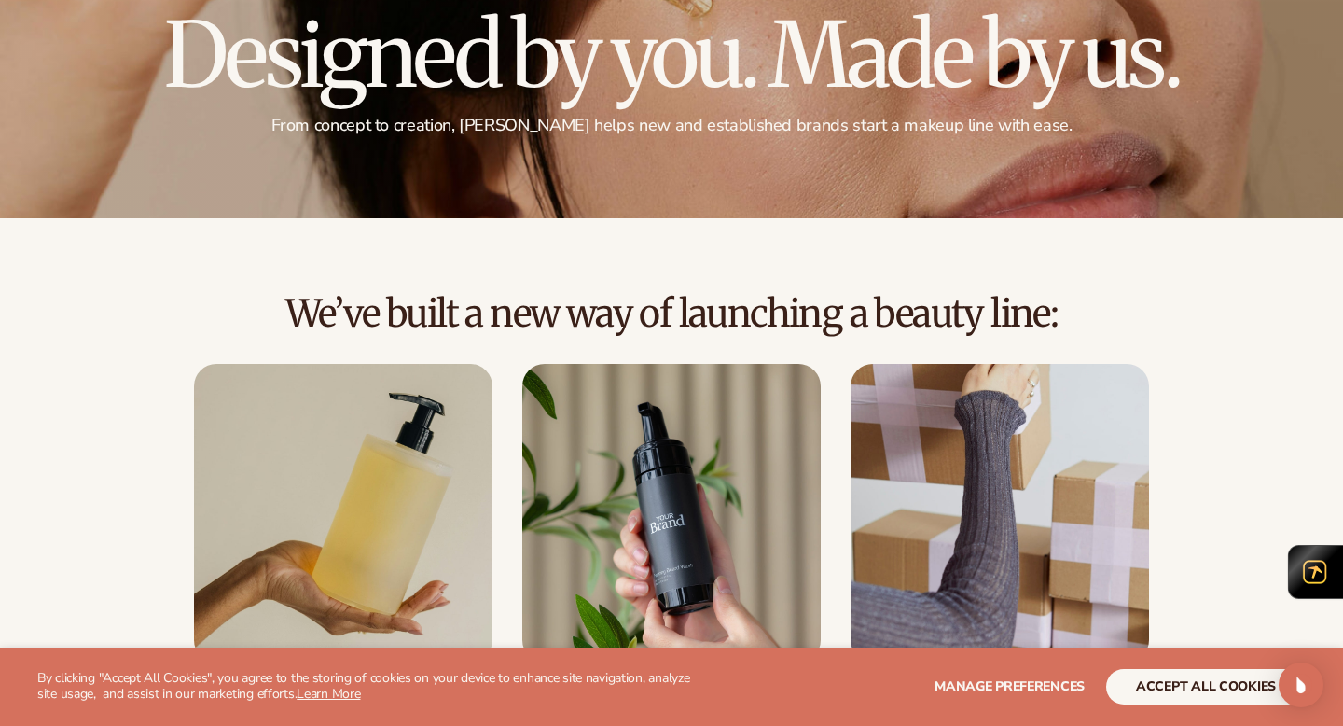
click at [424, 614] on img at bounding box center [343, 513] width 298 height 298
click at [402, 547] on img at bounding box center [343, 513] width 298 height 298
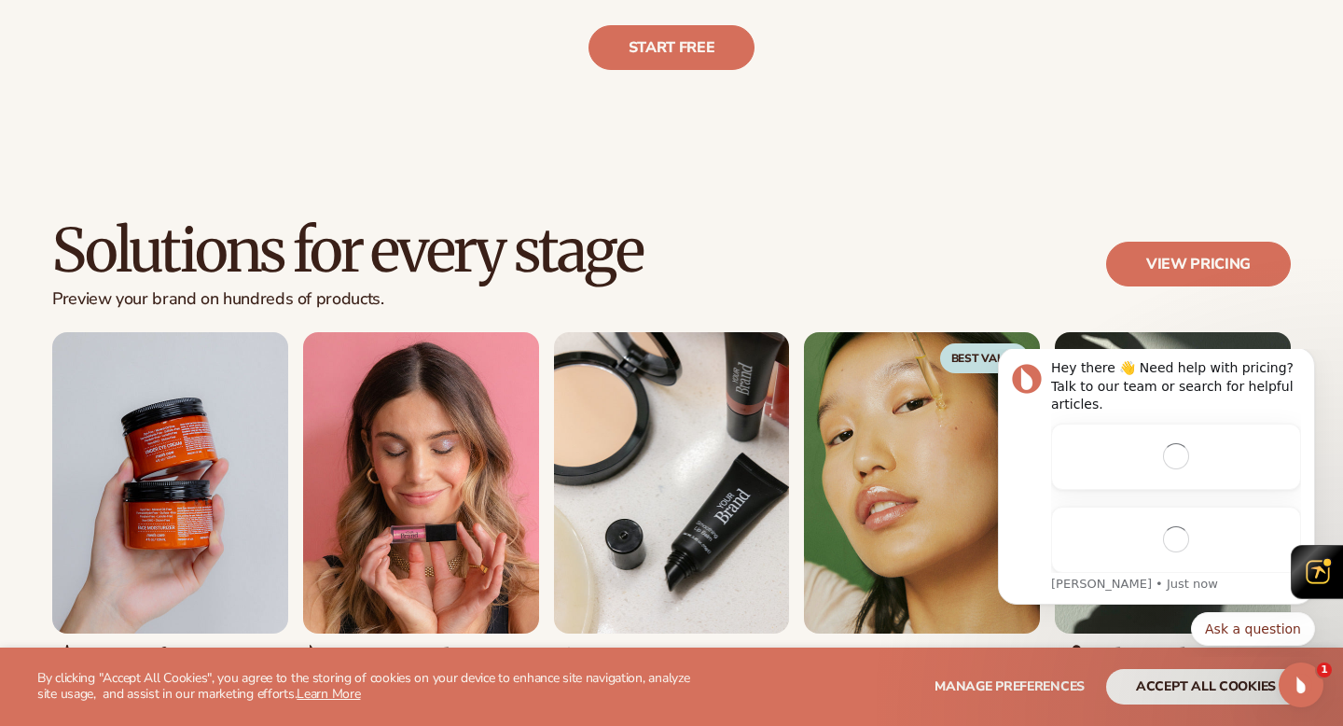
scroll to position [941, 0]
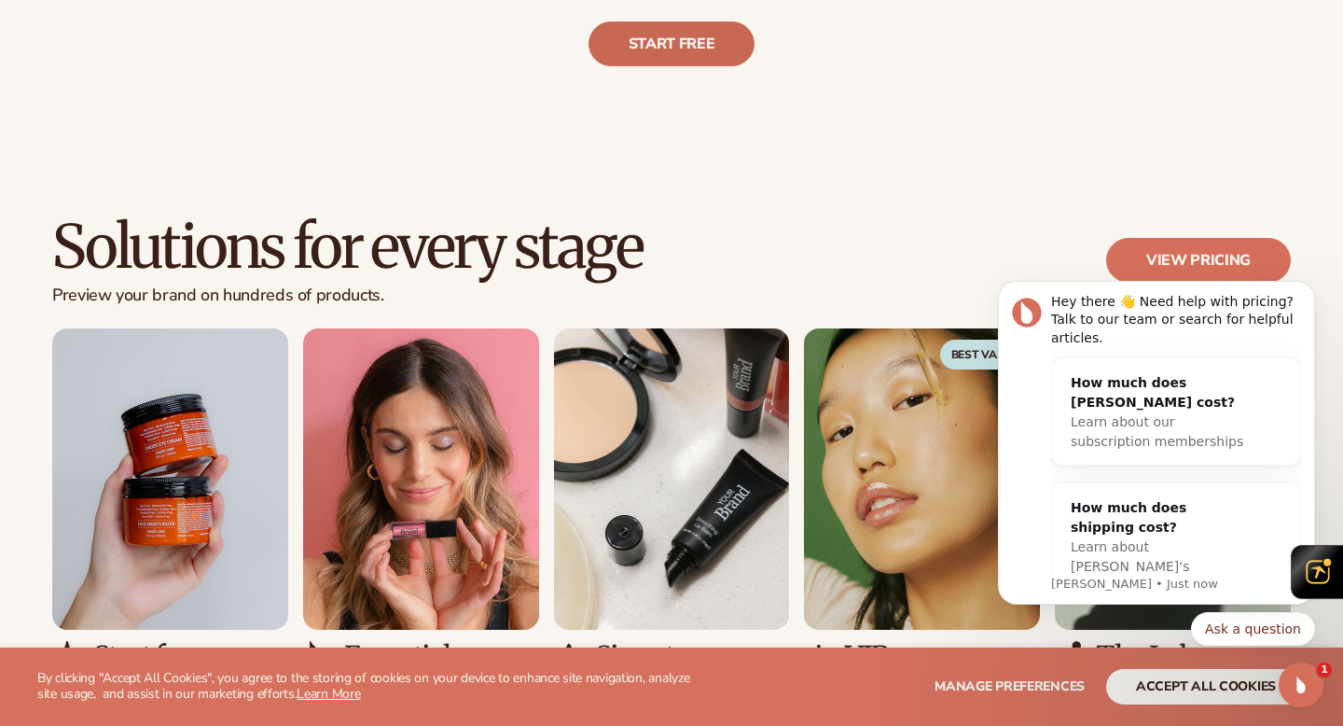
click at [608, 44] on link "Start free" at bounding box center [671, 43] width 167 height 45
